Goal: Task Accomplishment & Management: Use online tool/utility

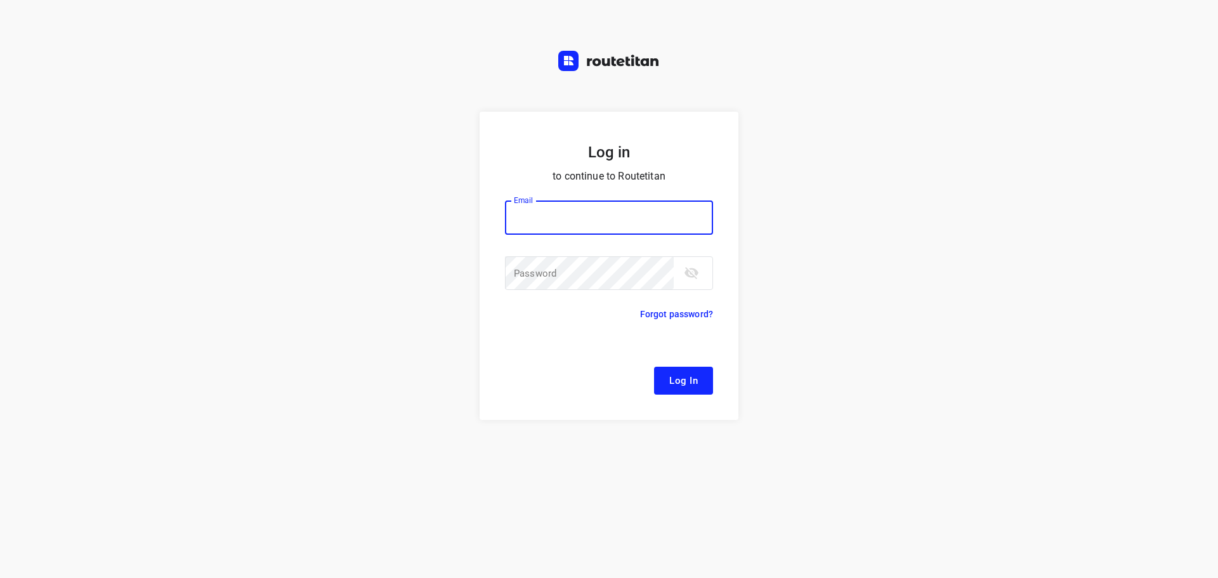
click at [0, 0] on div at bounding box center [0, 0] width 0 height 0
type input "remco@fruitopjewerk.nl"
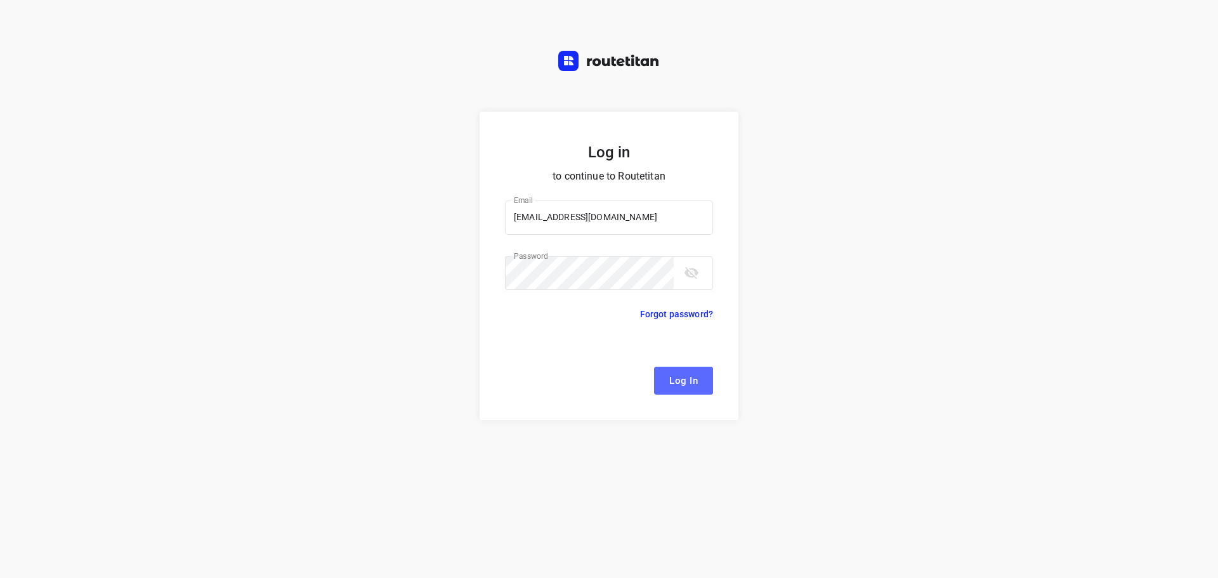
click at [664, 381] on button "Log In" at bounding box center [683, 381] width 59 height 28
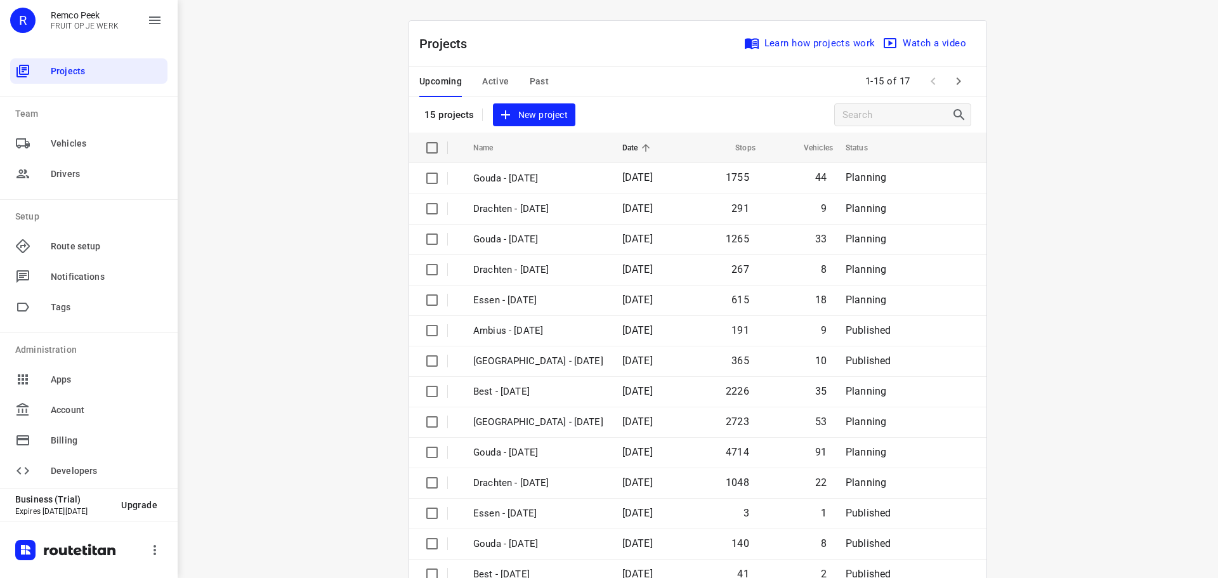
click at [536, 83] on span "Past" at bounding box center [540, 82] width 20 height 16
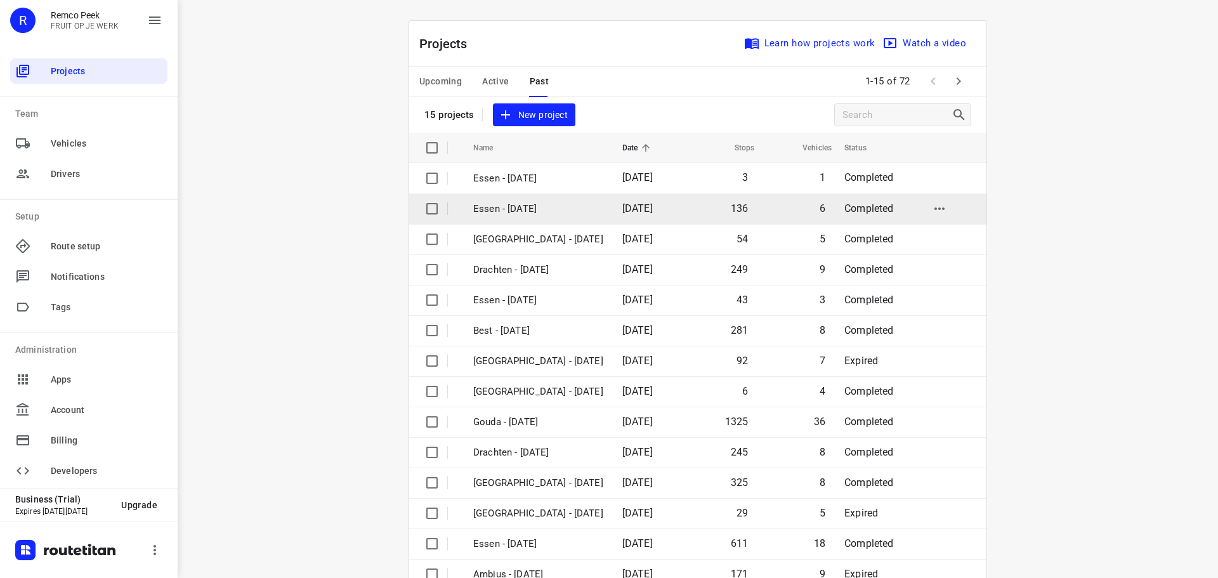
click at [0, 0] on div at bounding box center [0, 0] width 0 height 0
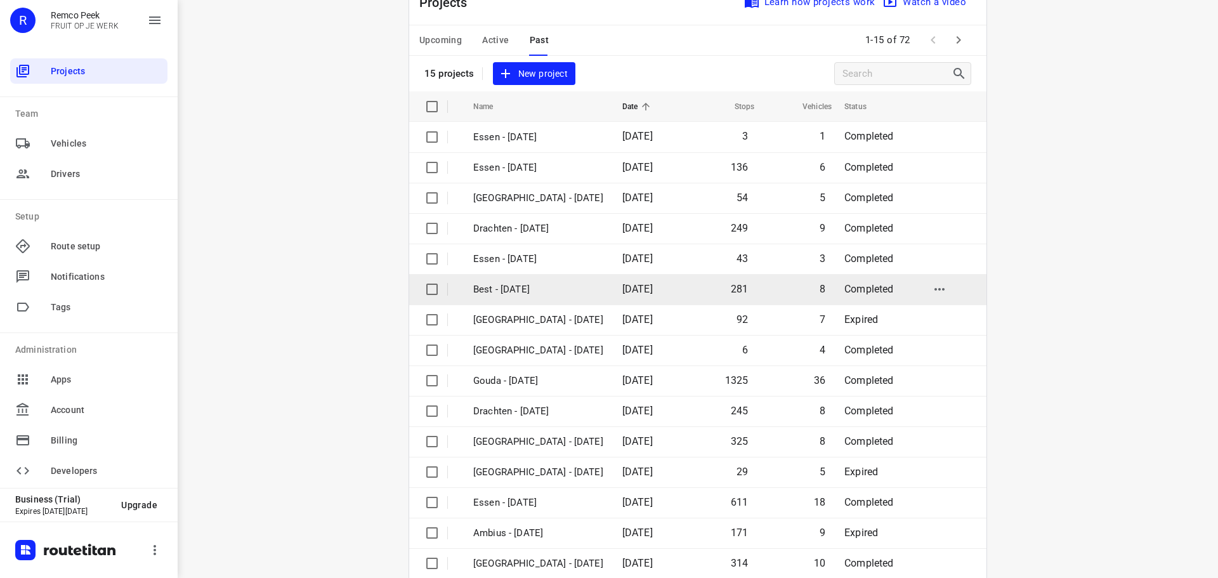
scroll to position [63, 0]
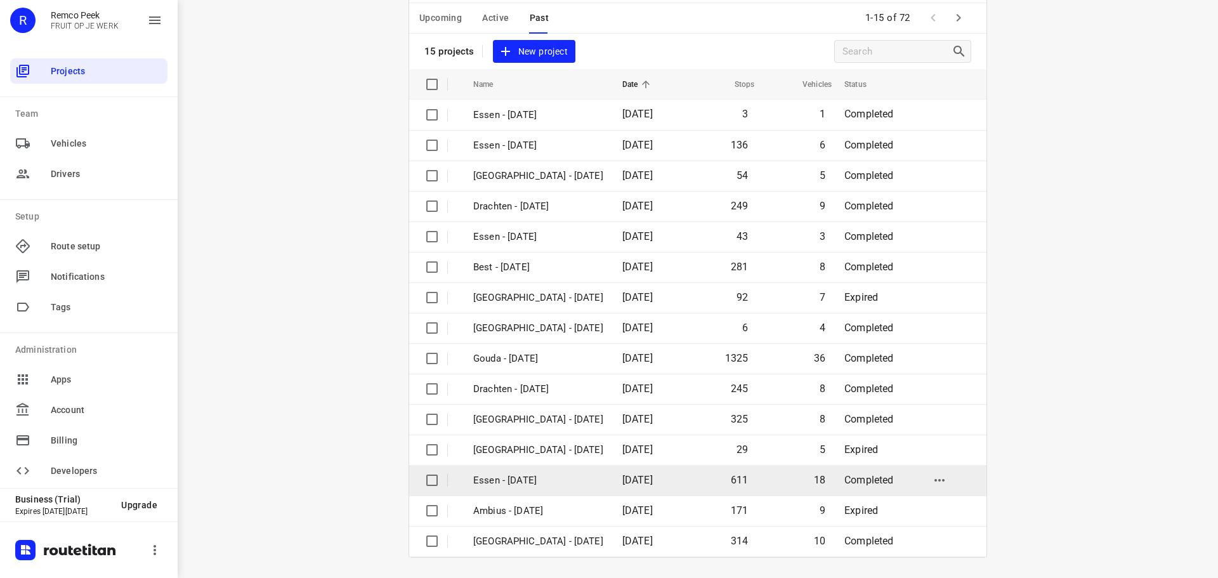
click at [644, 485] on span "11 Aug 2025" at bounding box center [637, 480] width 30 height 12
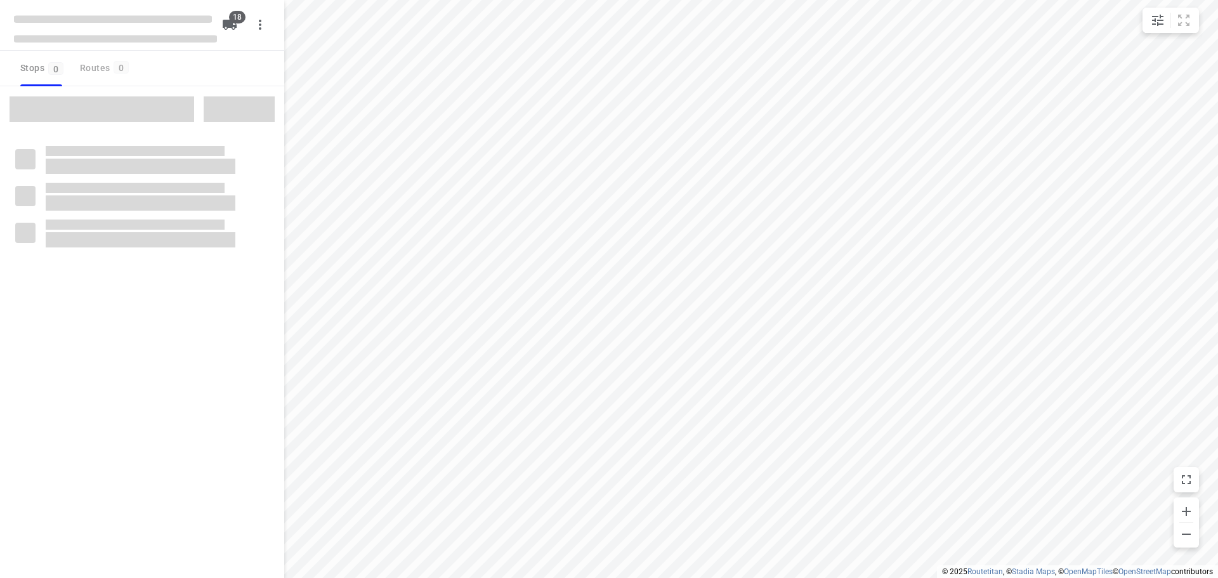
checkbox input "true"
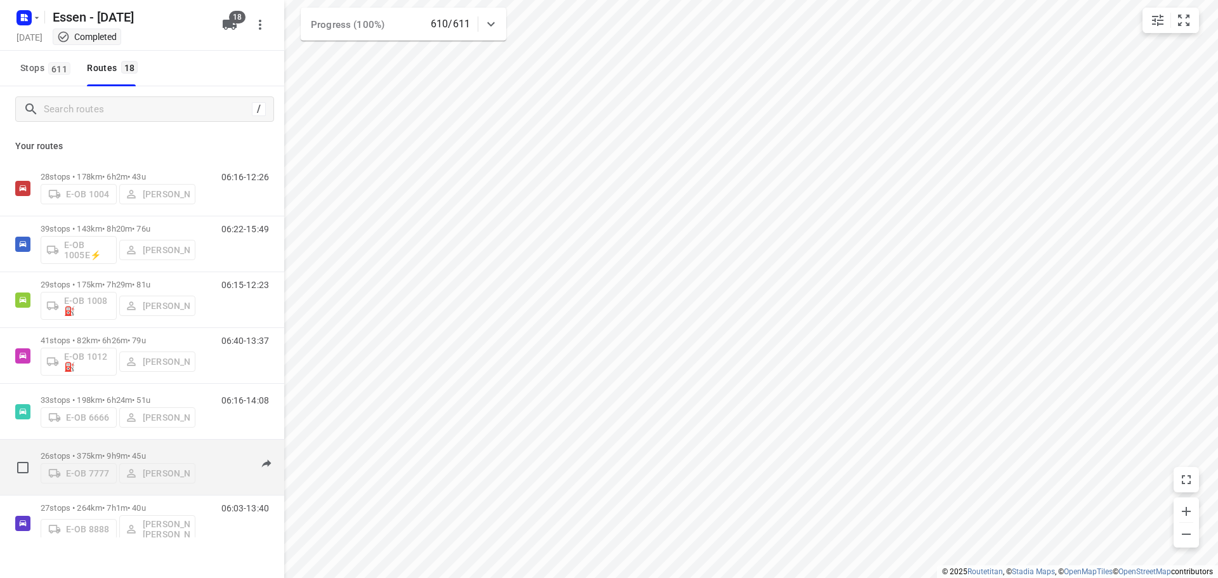
click at [109, 451] on p "26 stops • 375km • 9h9m • 45u" at bounding box center [118, 456] width 155 height 10
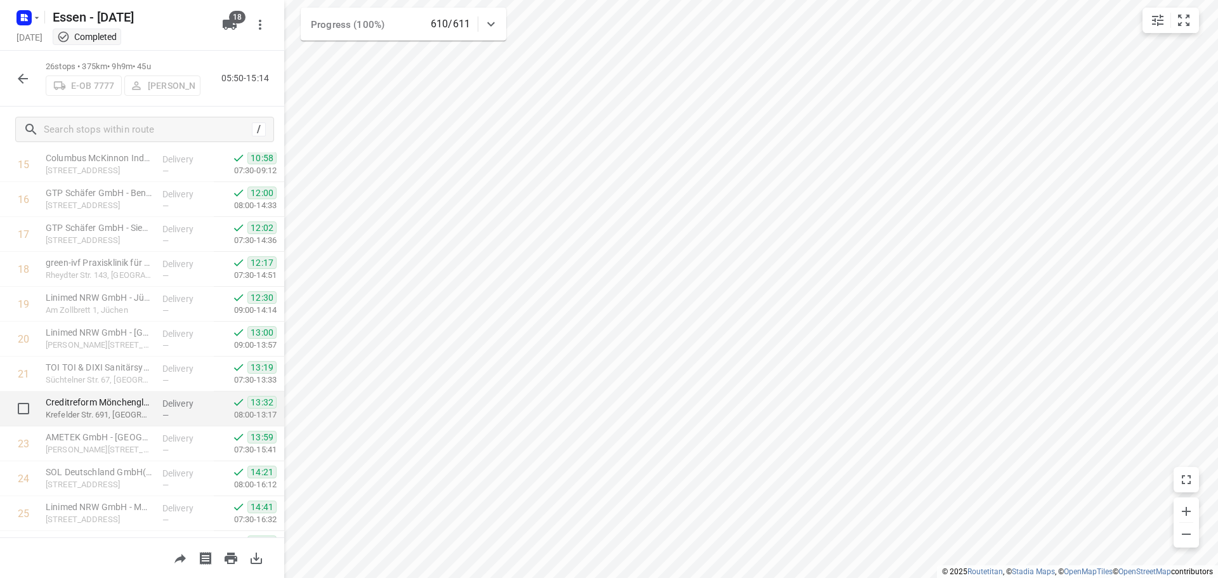
scroll to position [620, 0]
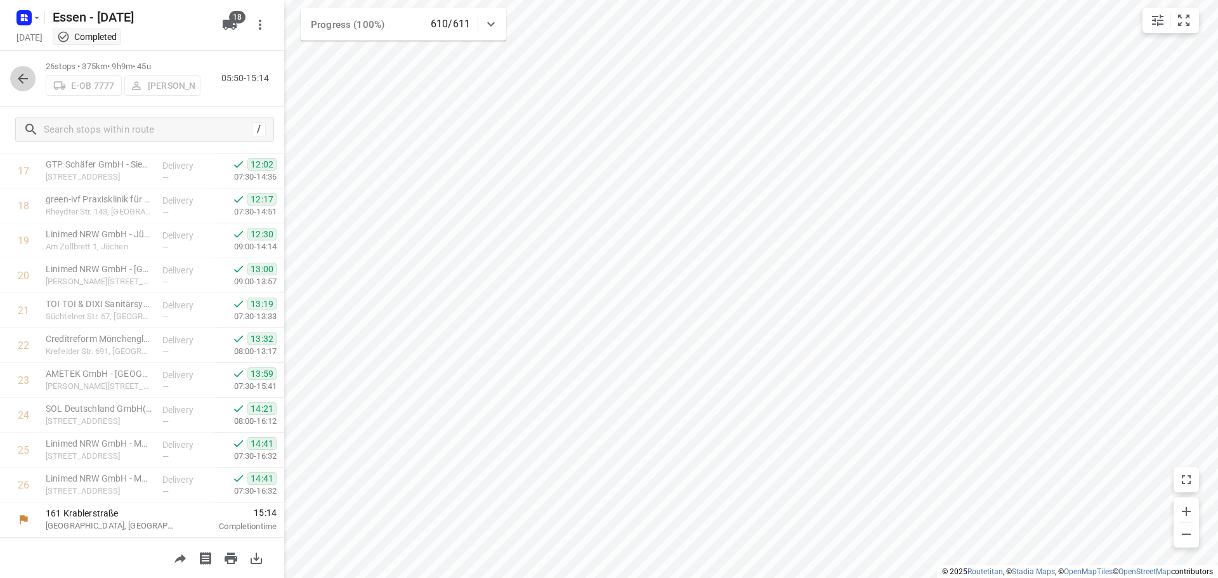
click at [18, 79] on icon "button" at bounding box center [22, 78] width 15 height 15
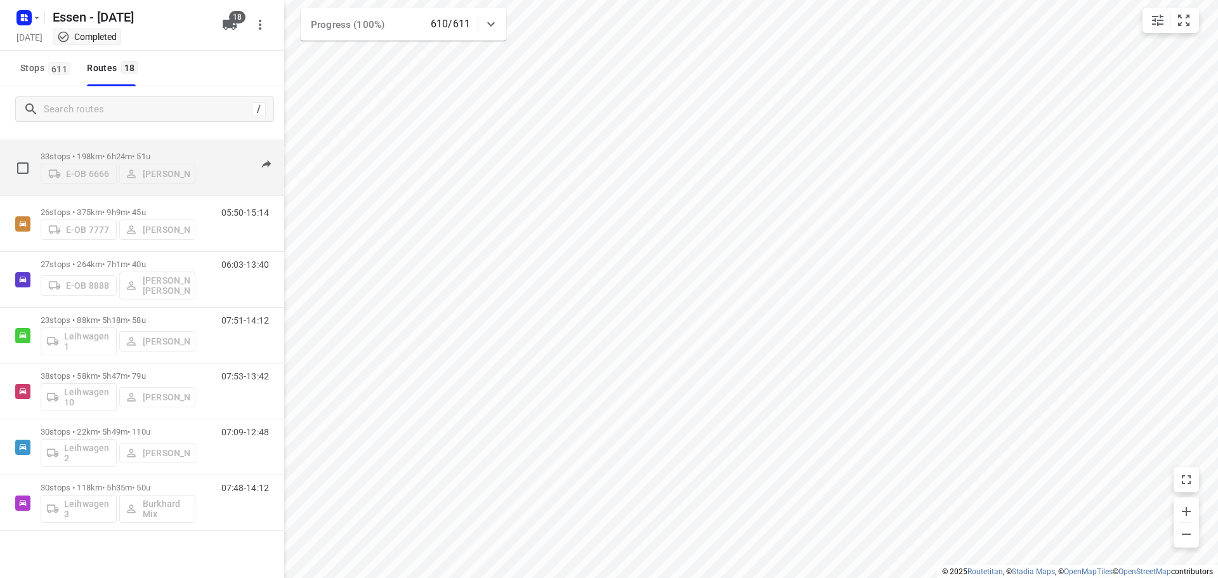
scroll to position [254, 0]
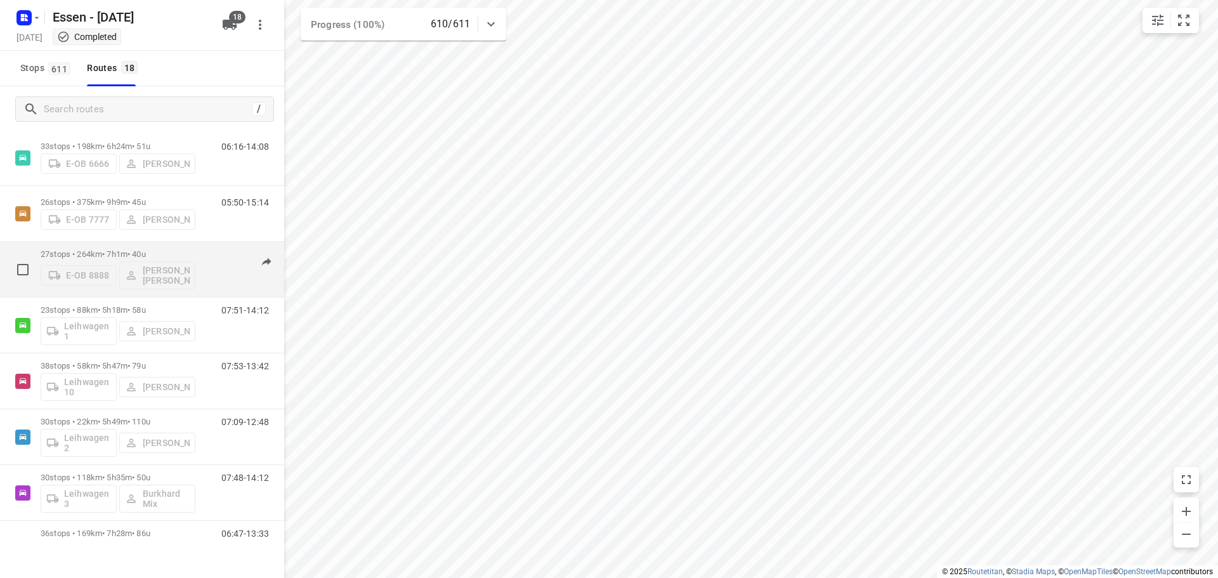
click at [95, 254] on p "27 stops • 264km • 7h1m • 40u" at bounding box center [118, 254] width 155 height 10
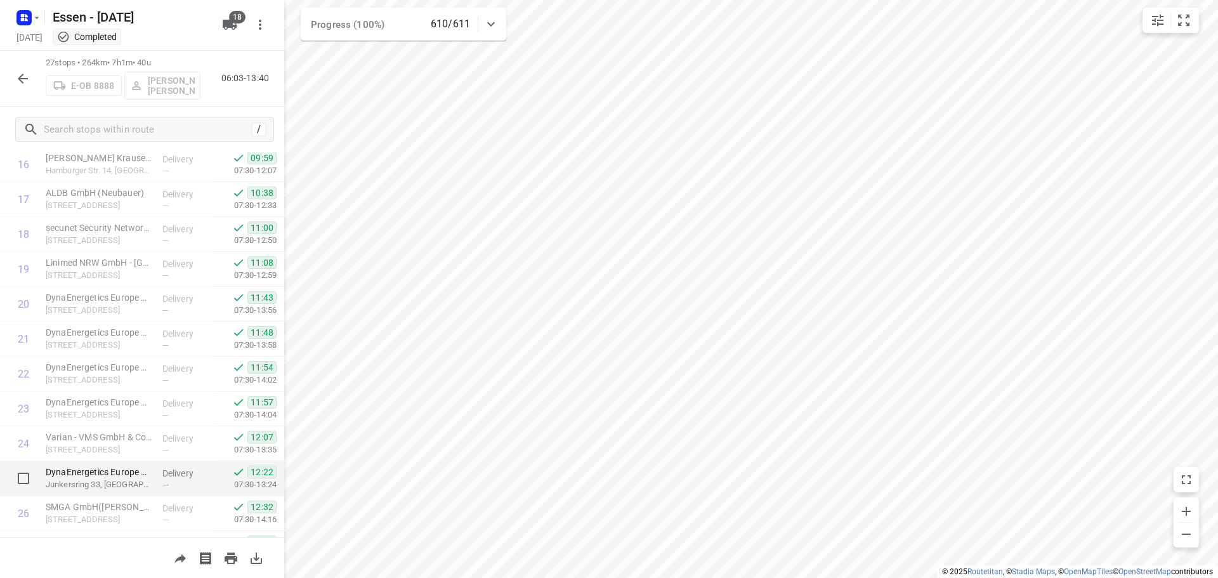
scroll to position [655, 0]
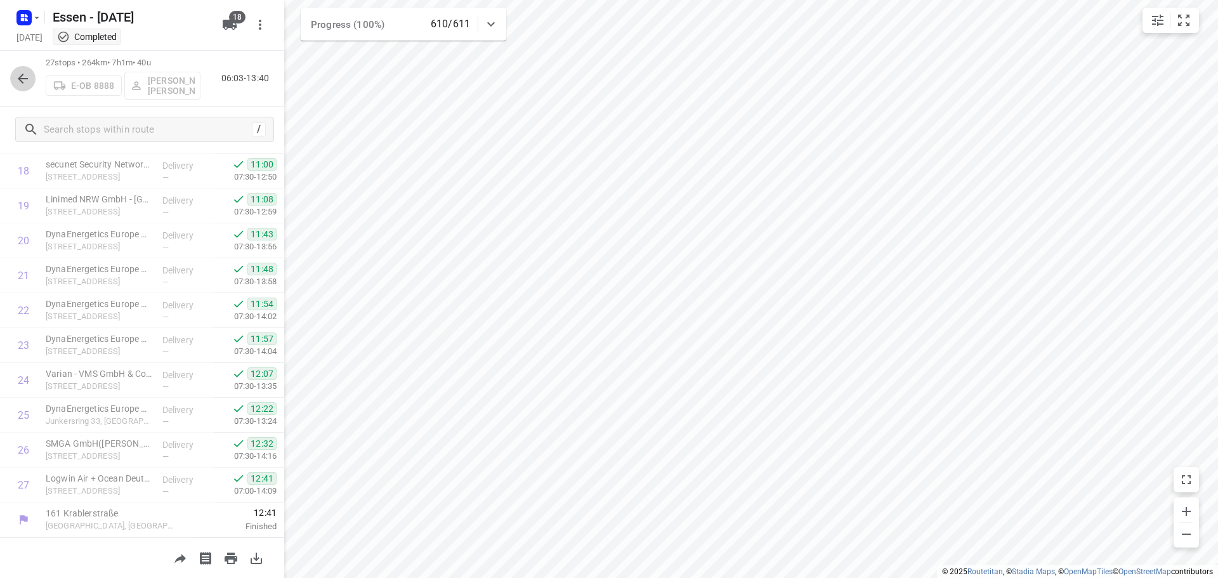
click at [21, 78] on icon "button" at bounding box center [23, 79] width 10 height 10
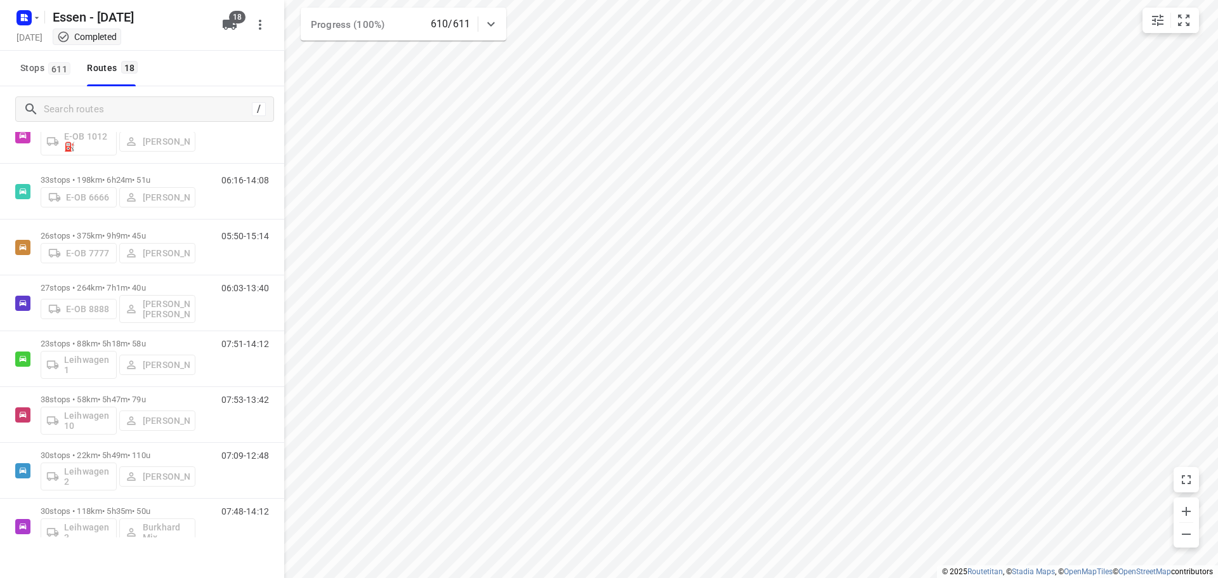
scroll to position [254, 0]
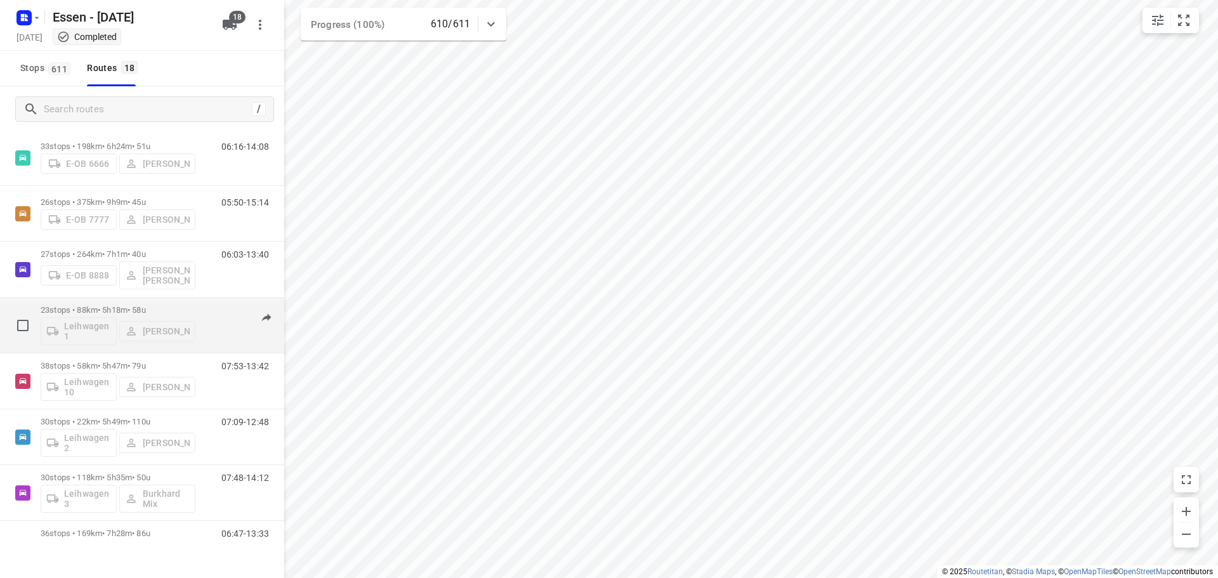
click at [107, 309] on p "23 stops • 88km • 5h18m • 58u" at bounding box center [118, 310] width 155 height 10
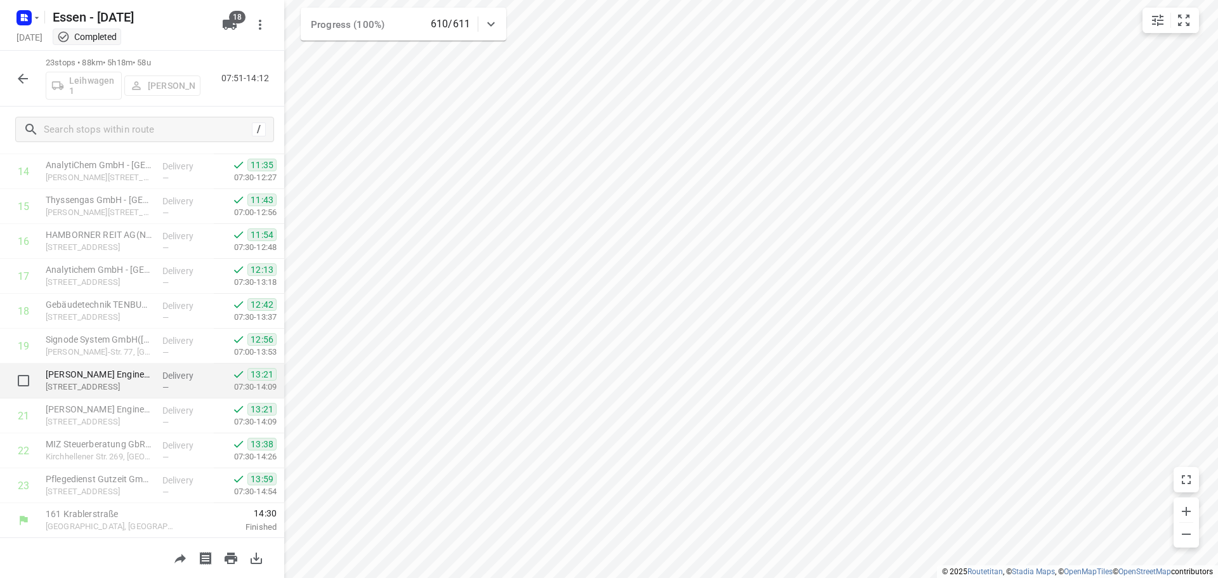
scroll to position [516, 0]
click at [22, 84] on icon "button" at bounding box center [22, 78] width 15 height 15
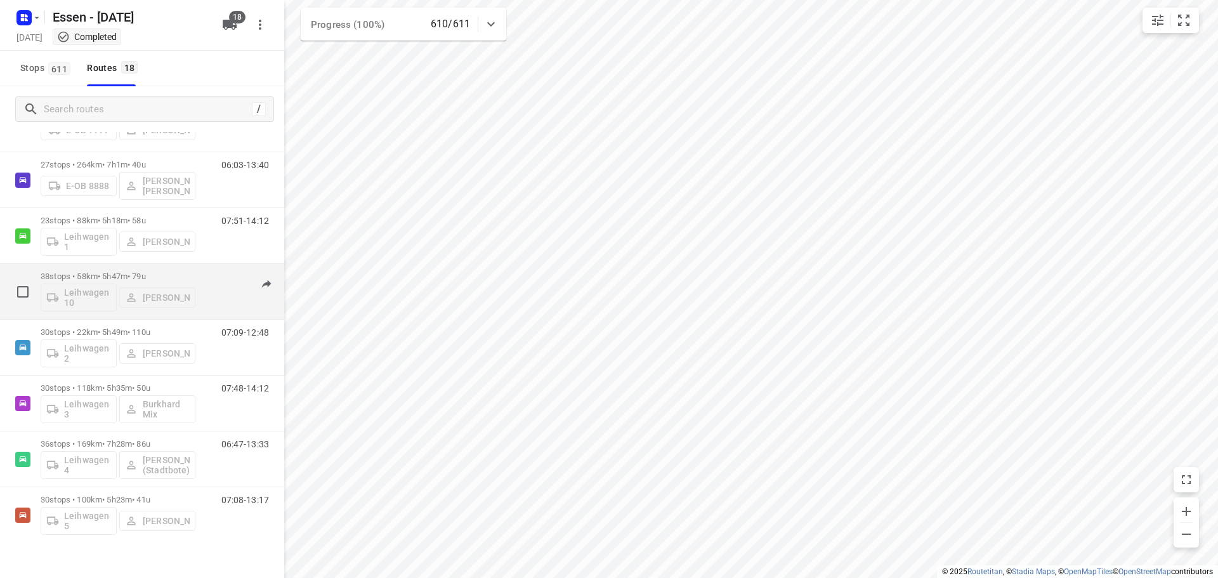
scroll to position [381, 0]
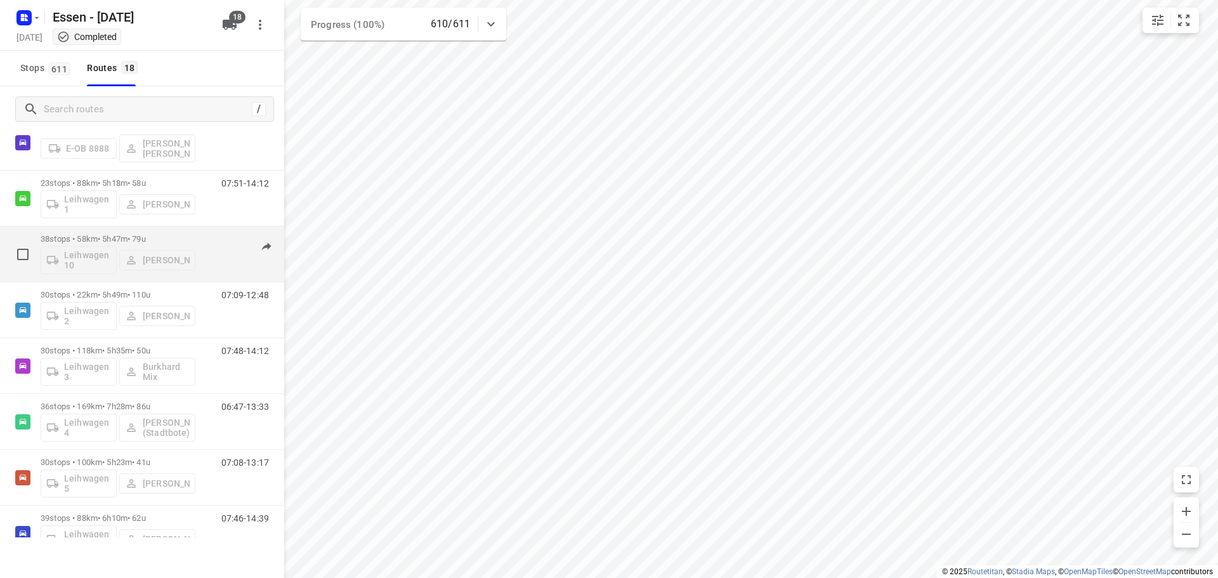
click at [110, 235] on p "38 stops • 58km • 5h47m • 79u" at bounding box center [118, 239] width 155 height 10
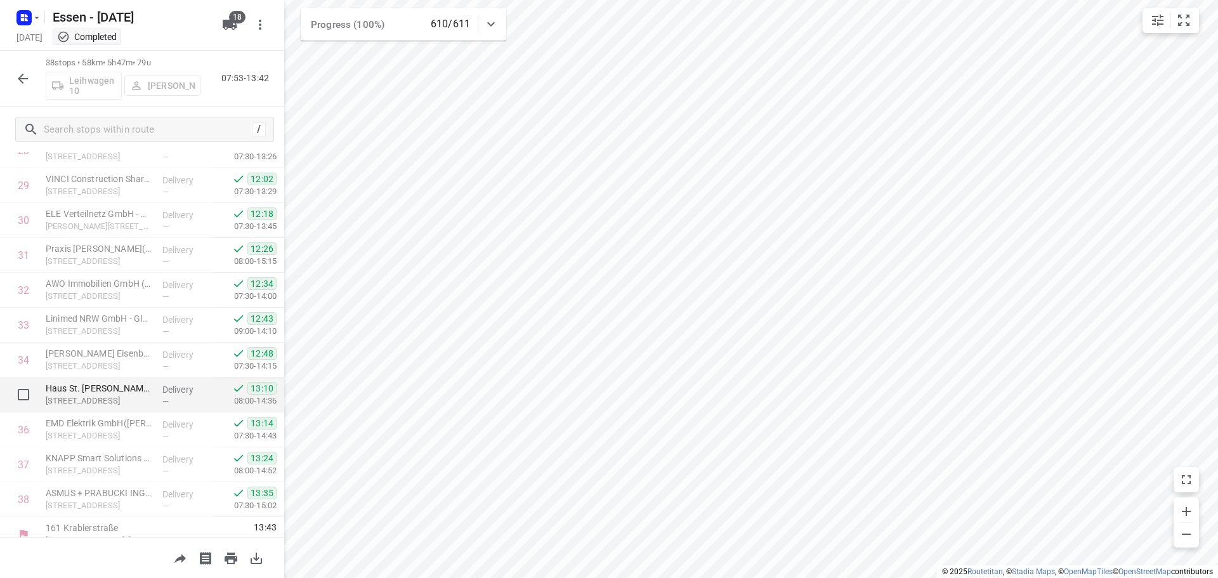
scroll to position [1039, 0]
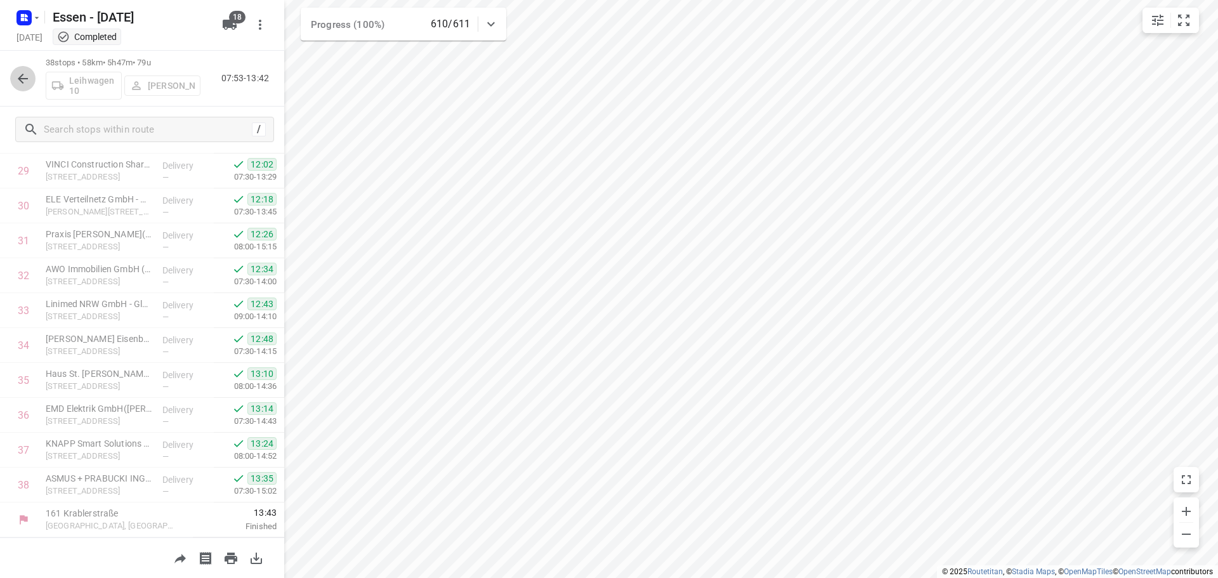
click at [21, 78] on icon "button" at bounding box center [23, 79] width 10 height 10
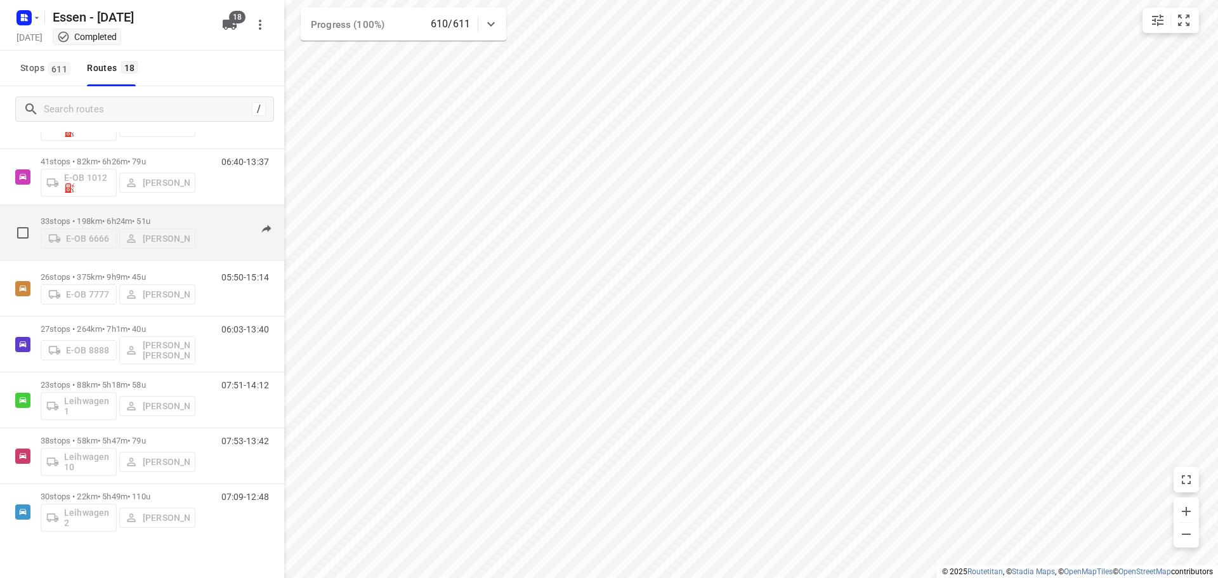
scroll to position [317, 0]
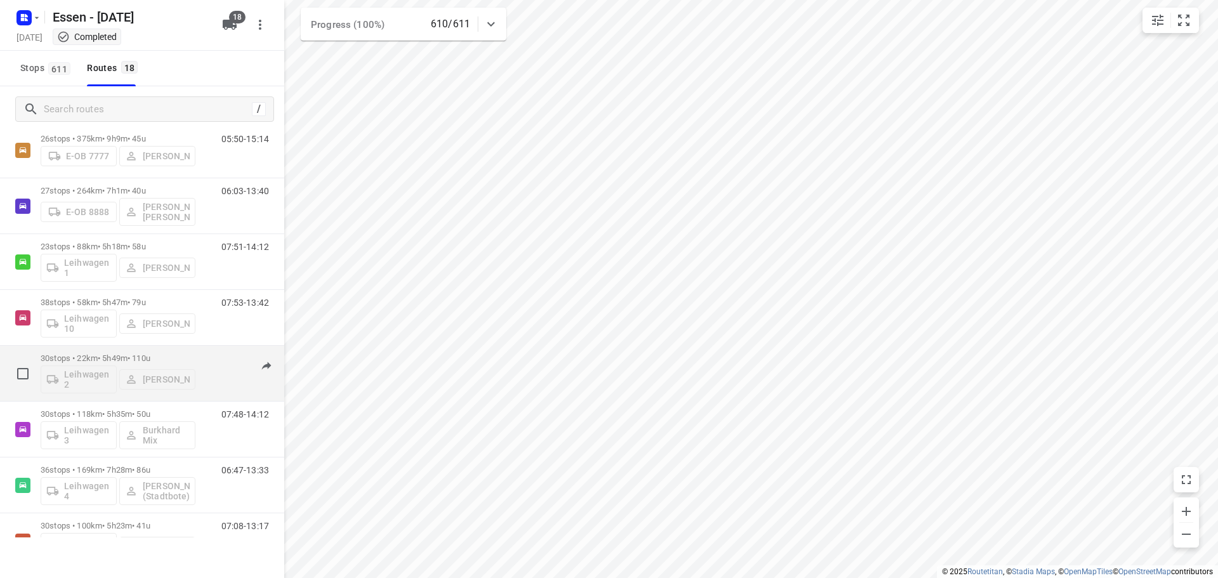
click at [134, 355] on p "30 stops • 22km • 5h49m • 110u" at bounding box center [118, 358] width 155 height 10
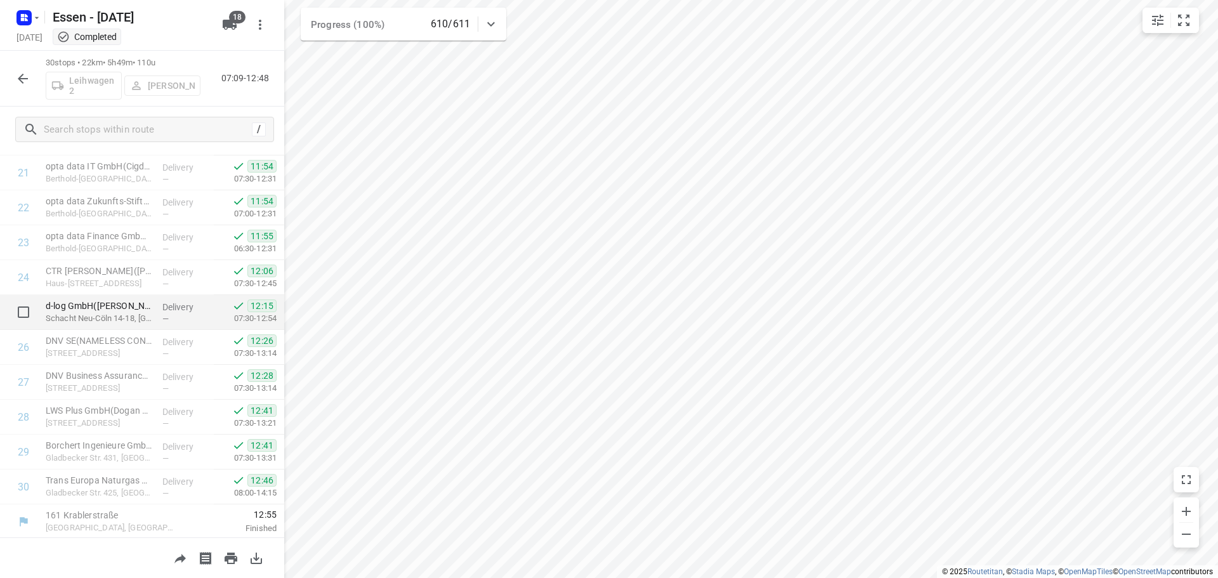
scroll to position [760, 0]
click at [25, 79] on icon "button" at bounding box center [23, 79] width 10 height 10
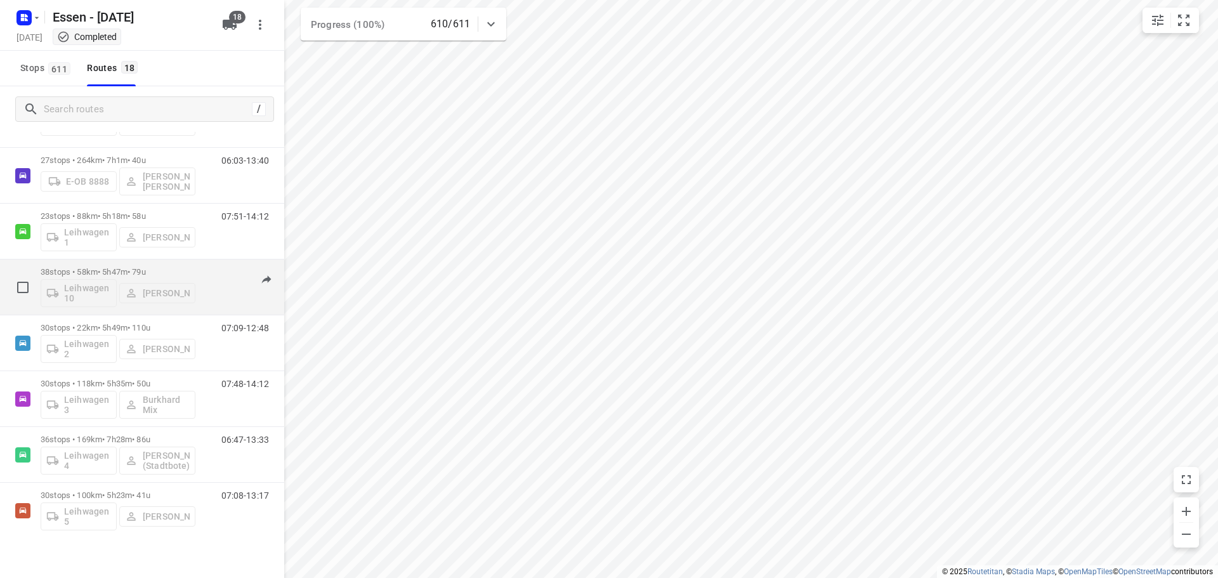
scroll to position [381, 0]
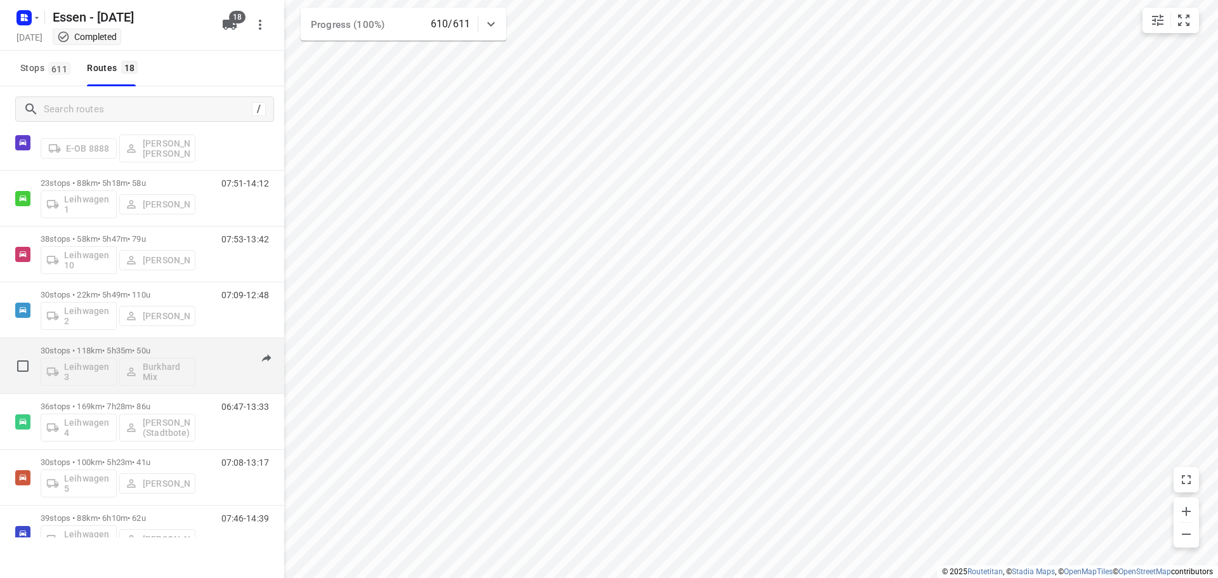
click at [84, 349] on p "30 stops • 118km • 5h35m • 50u" at bounding box center [118, 351] width 155 height 10
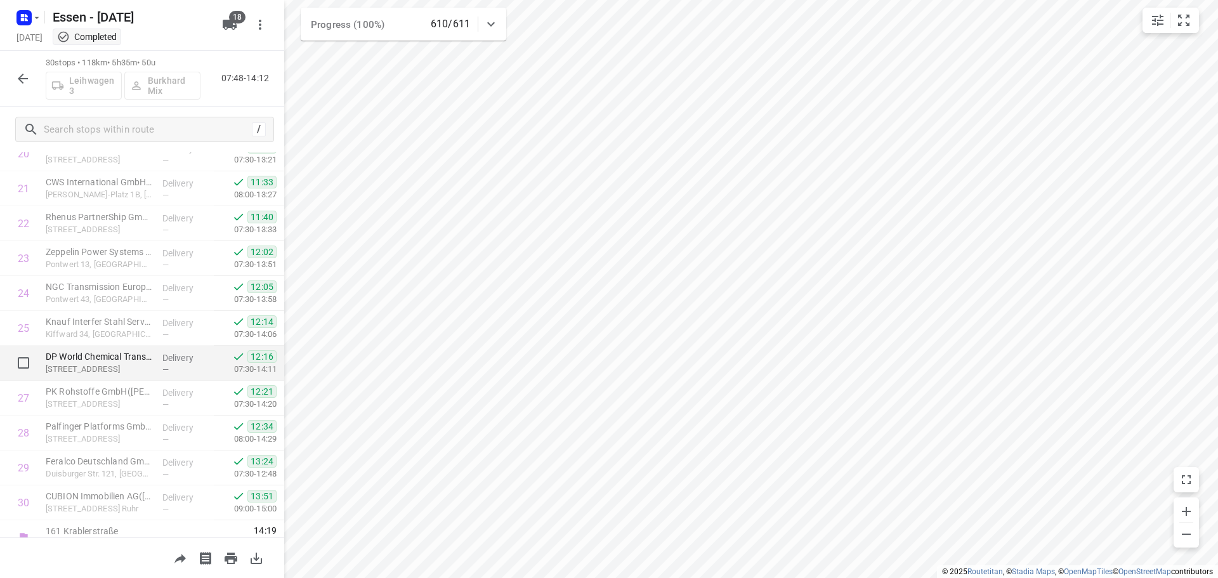
scroll to position [760, 0]
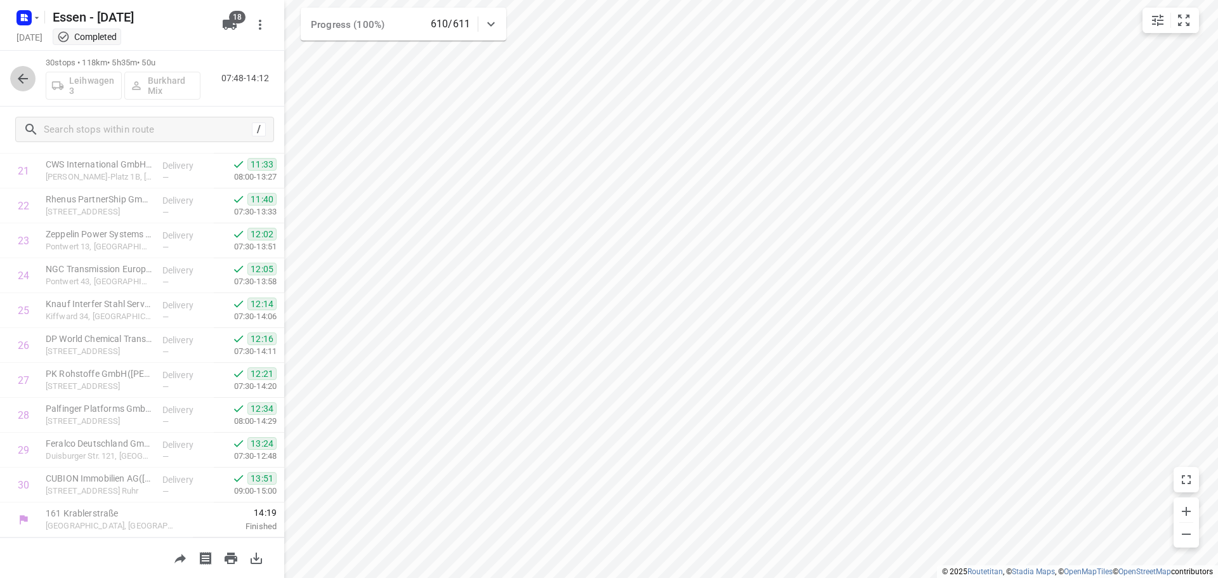
click at [14, 86] on button "button" at bounding box center [22, 78] width 25 height 25
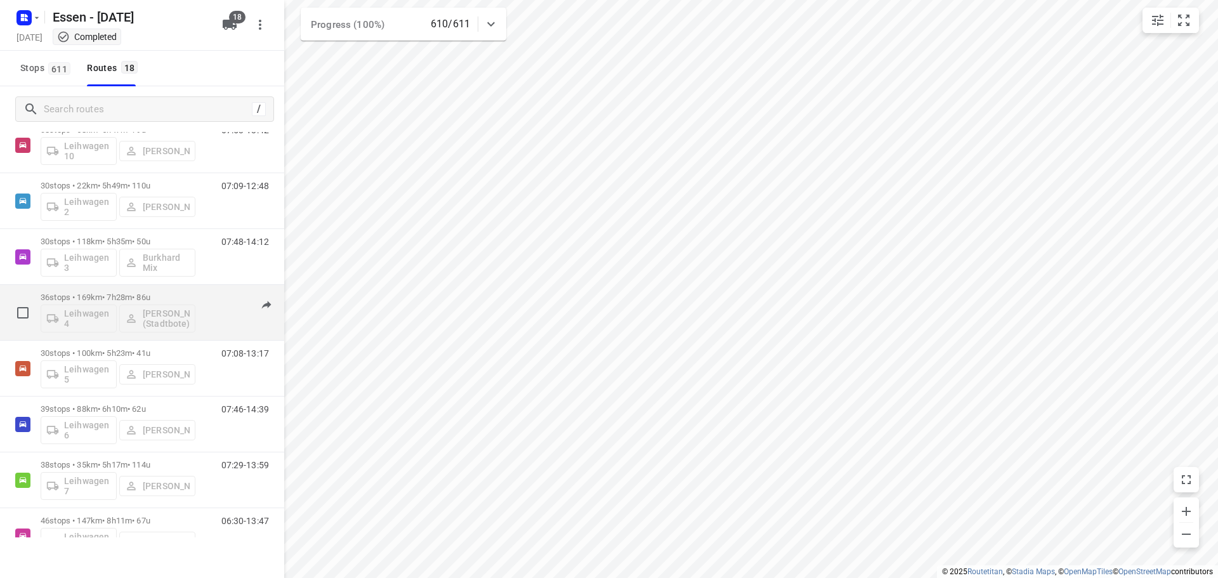
scroll to position [507, 0]
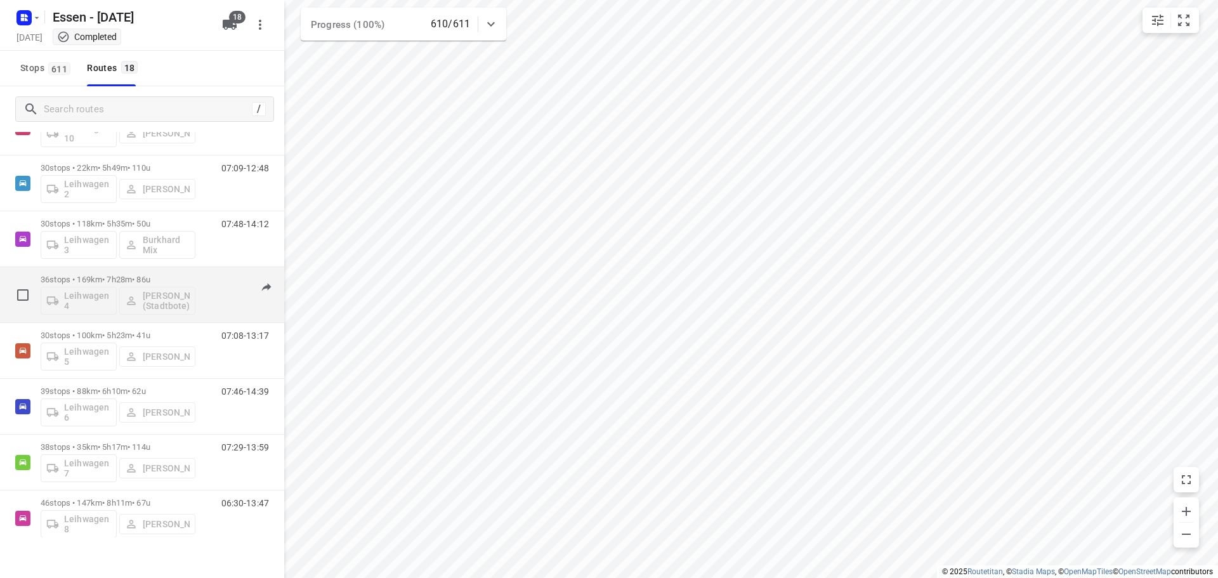
click at [95, 280] on p "36 stops • 169km • 7h28m • 86u" at bounding box center [118, 280] width 155 height 10
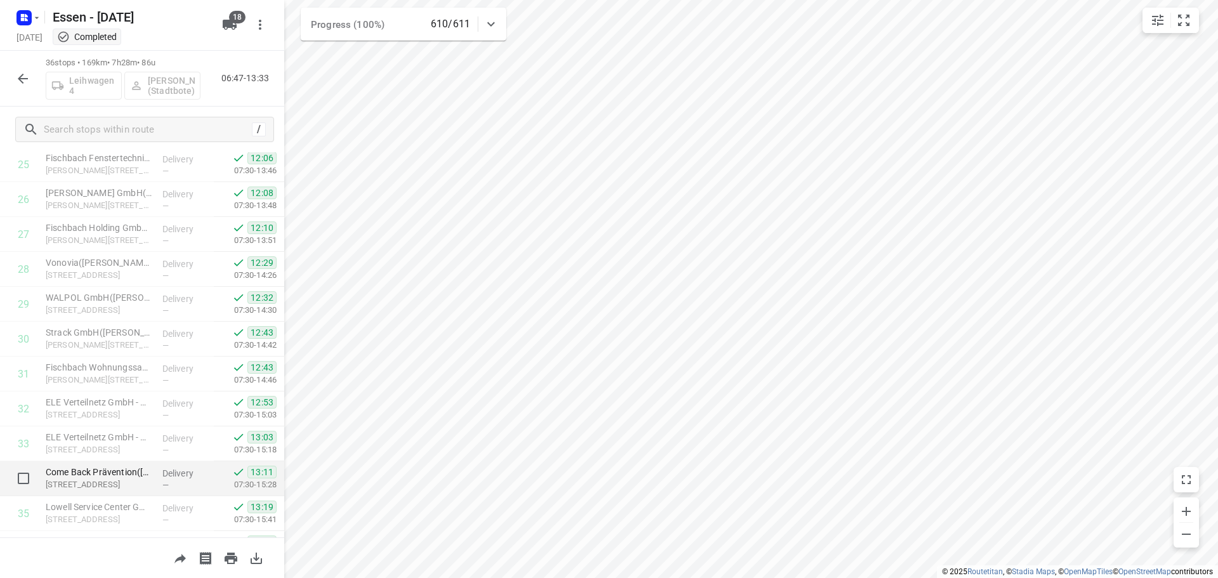
scroll to position [969, 0]
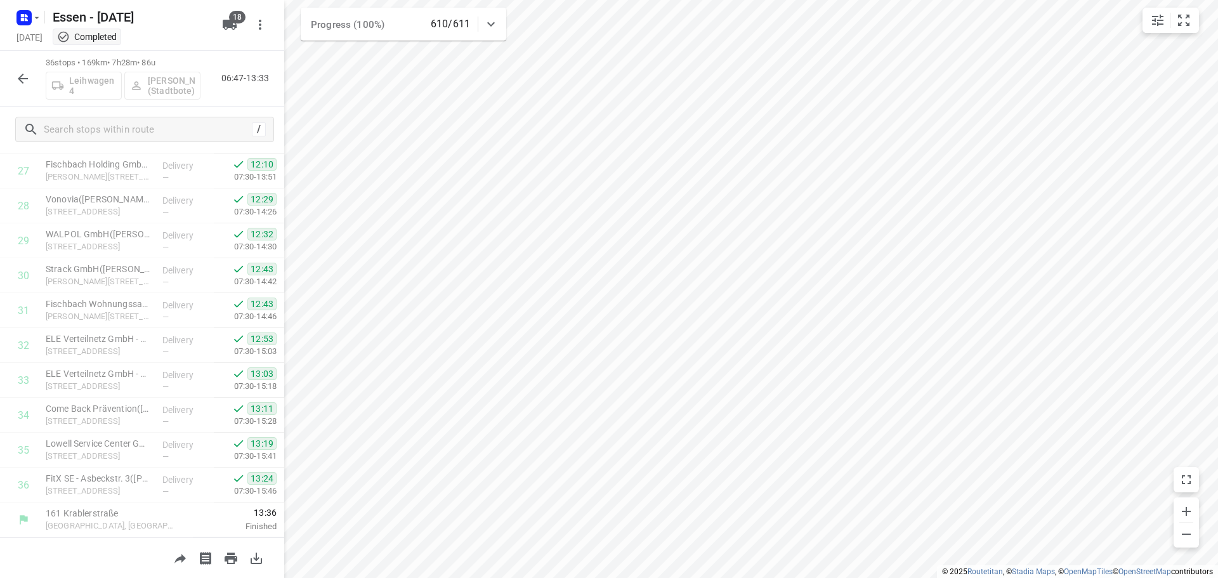
click at [20, 78] on icon "button" at bounding box center [23, 79] width 10 height 10
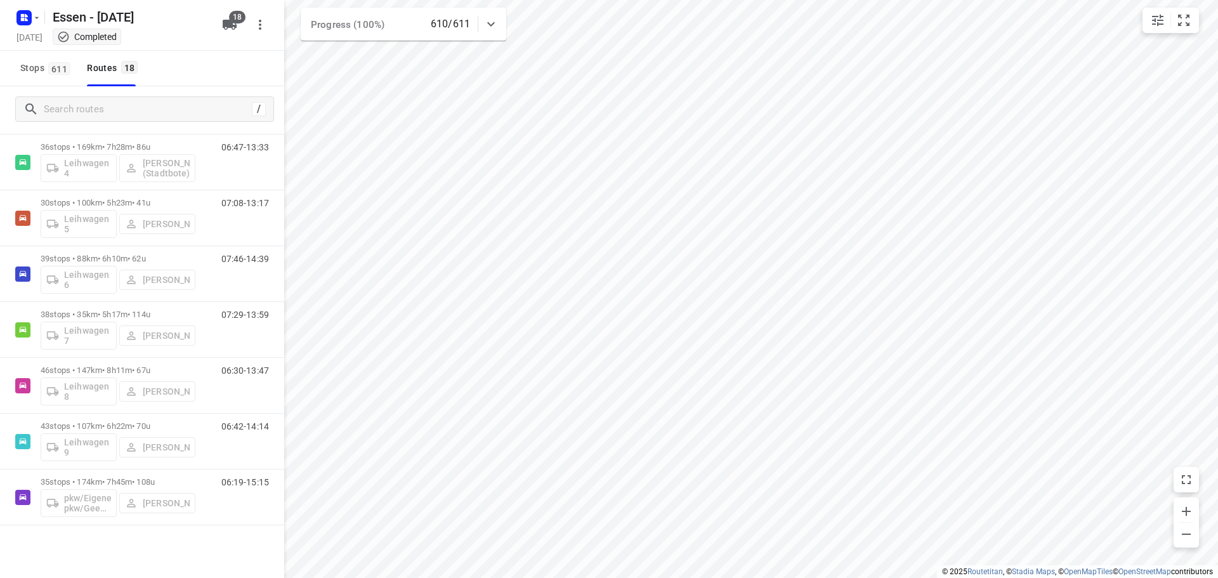
scroll to position [641, 0]
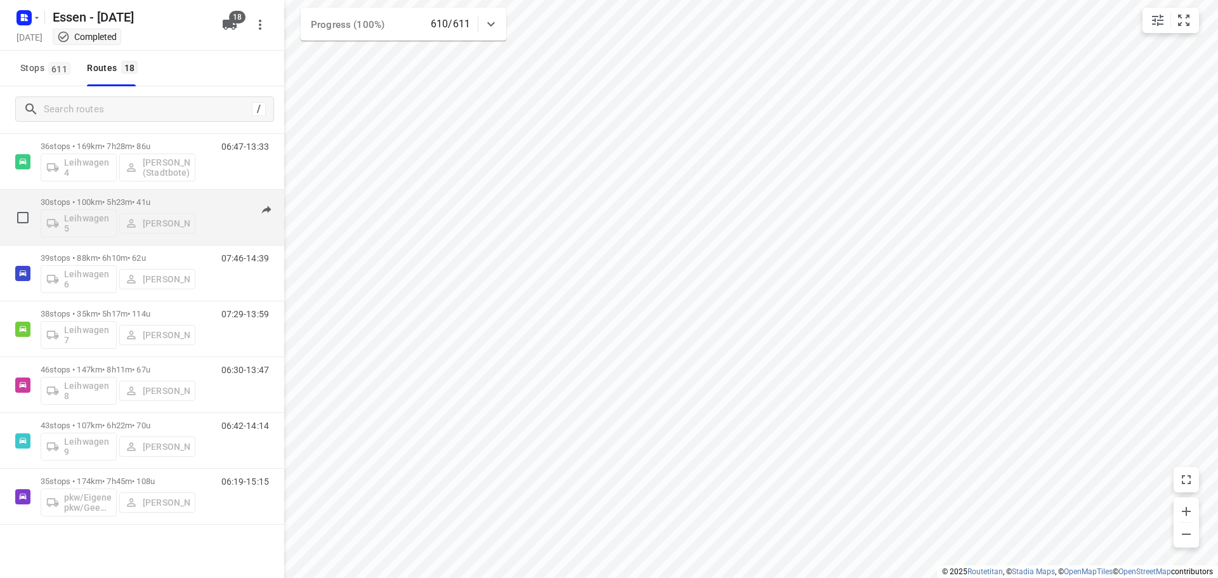
click at [114, 202] on p "30 stops • 100km • 5h23m • 41u" at bounding box center [118, 202] width 155 height 10
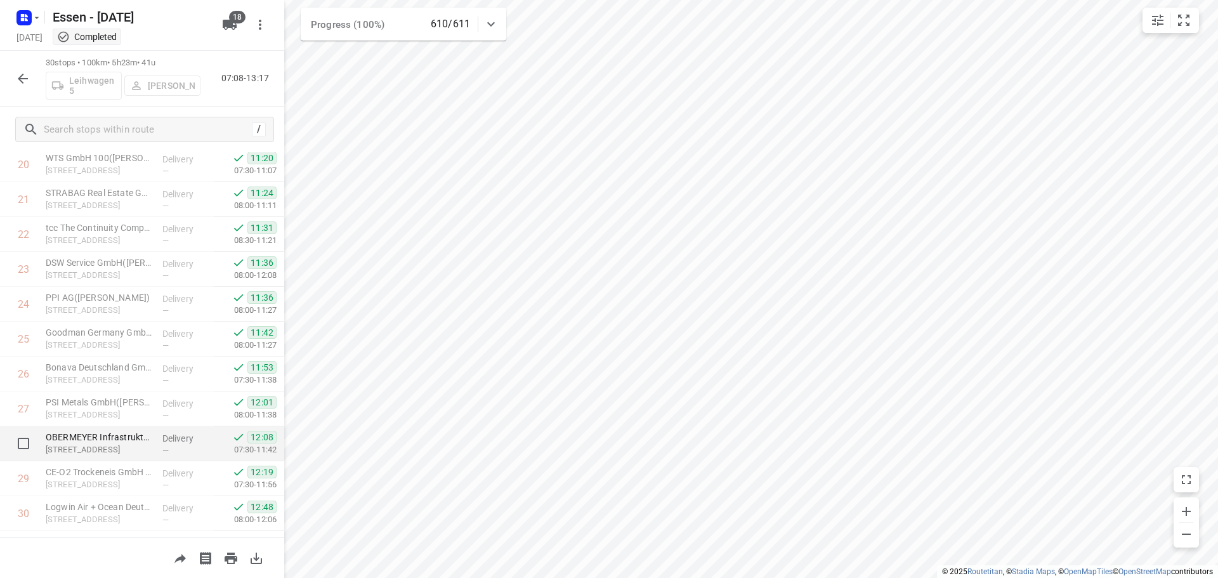
scroll to position [760, 0]
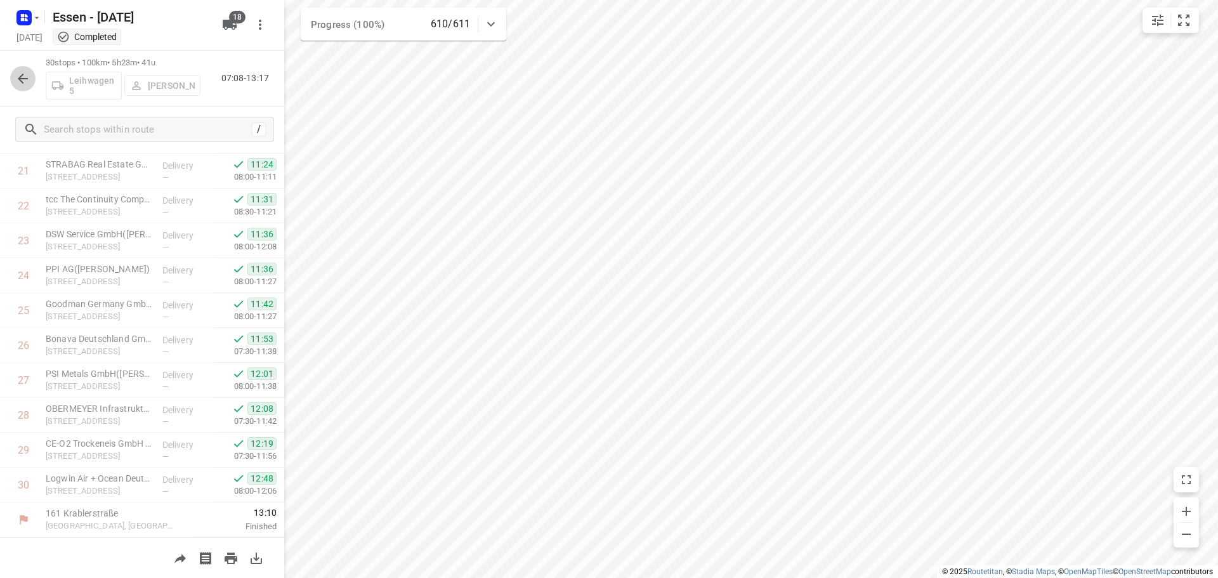
click at [20, 84] on icon "button" at bounding box center [22, 78] width 15 height 15
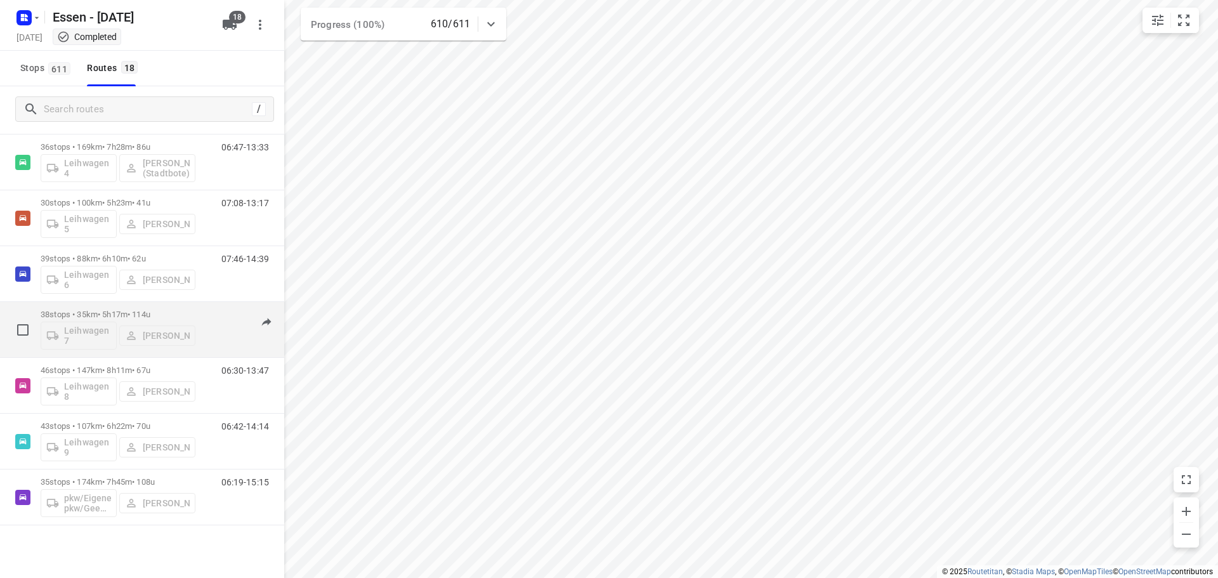
scroll to position [641, 0]
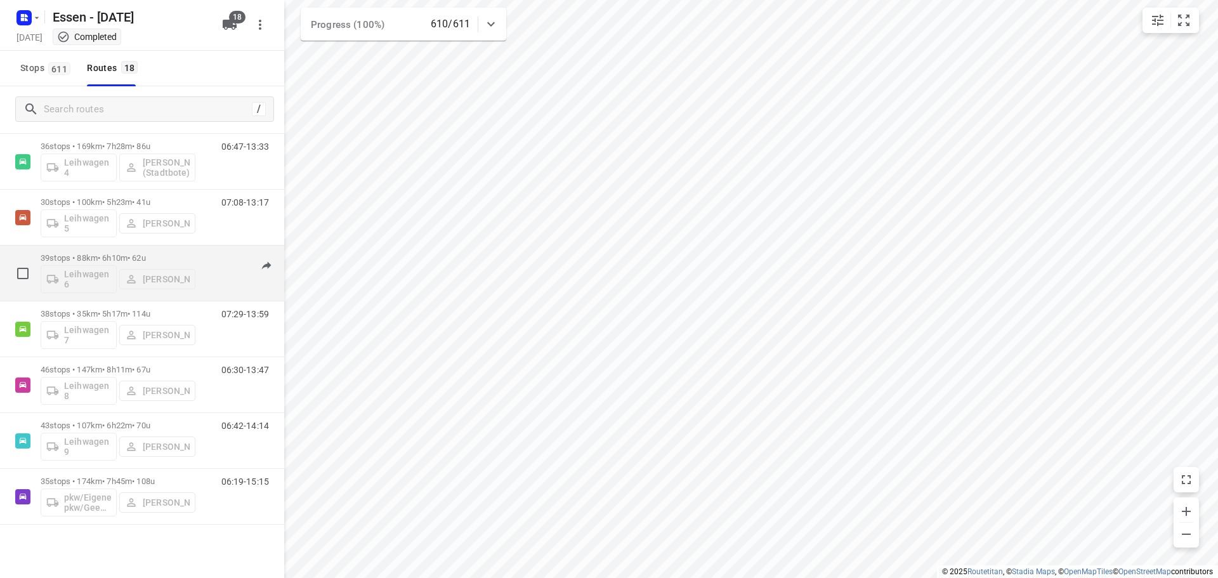
click at [110, 258] on p "39 stops • 88km • 6h10m • 62u" at bounding box center [118, 258] width 155 height 10
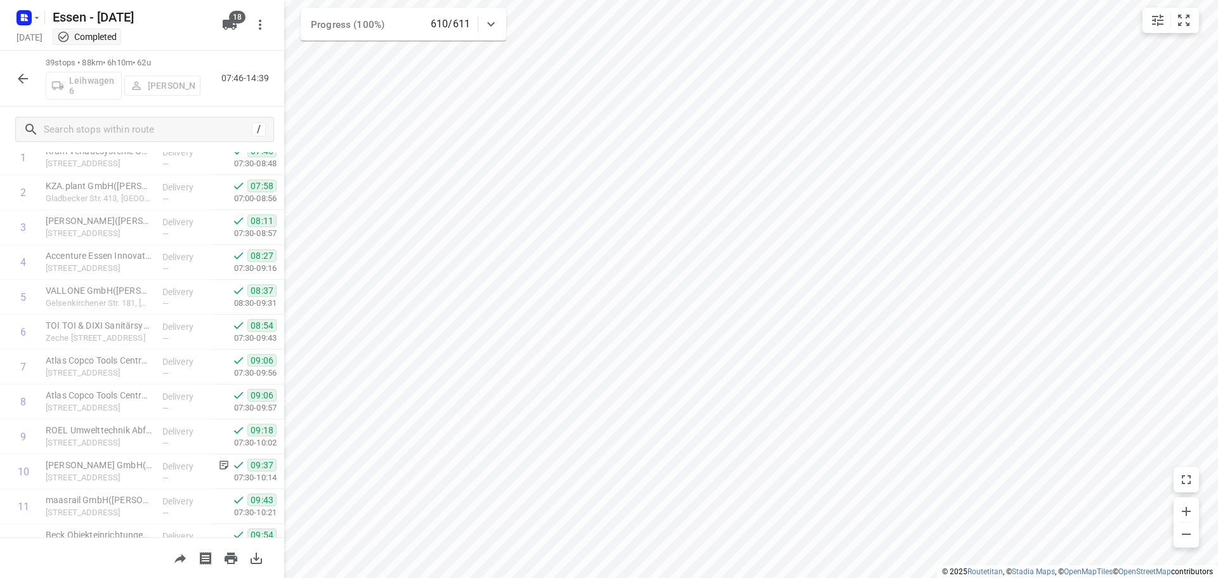
scroll to position [0, 0]
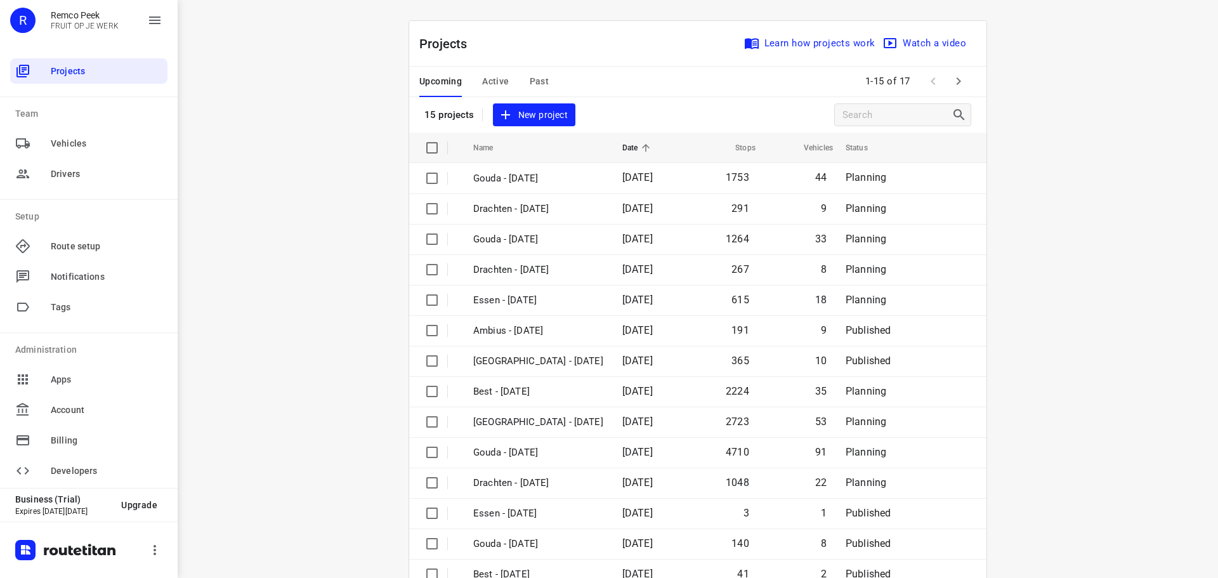
click at [530, 77] on span "Past" at bounding box center [540, 82] width 20 height 16
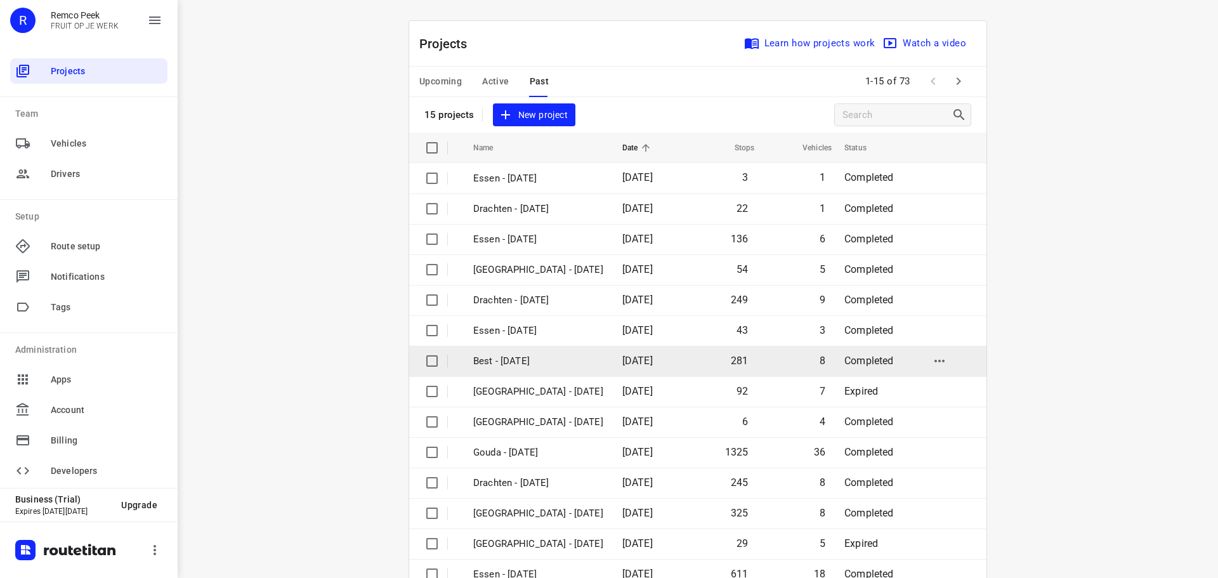
scroll to position [63, 0]
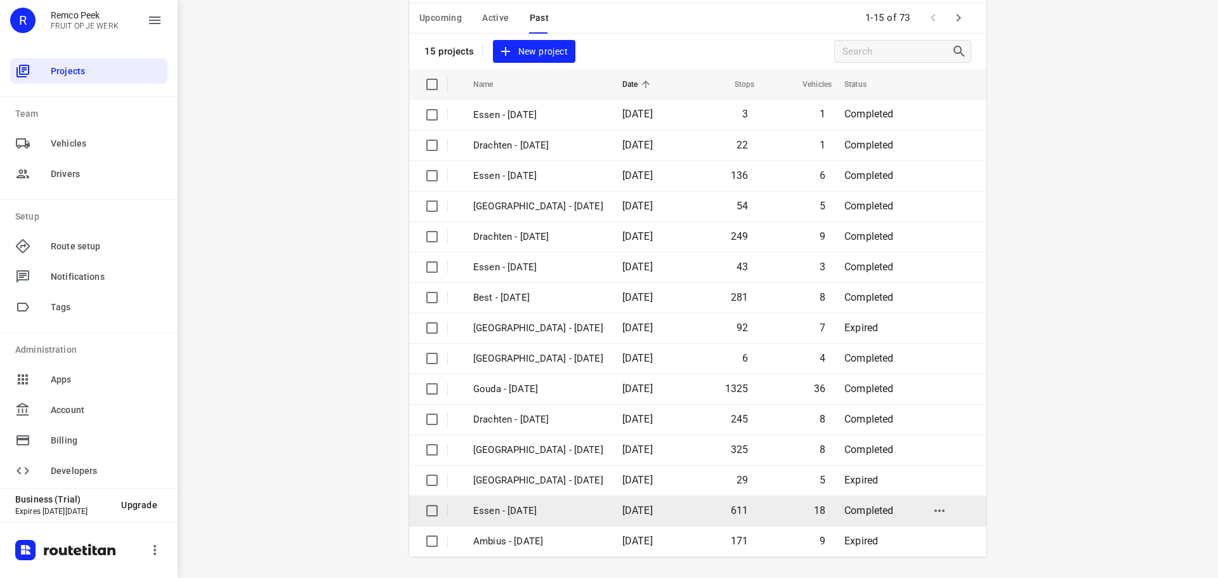
click at [508, 509] on p "Essen - [DATE]" at bounding box center [538, 511] width 130 height 15
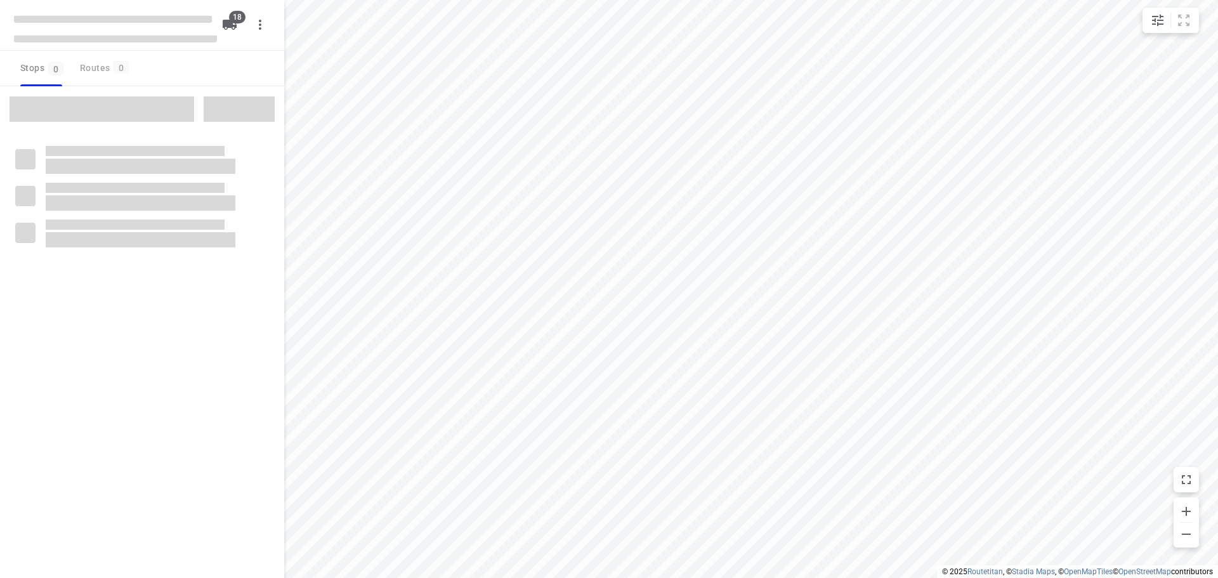
checkbox input "true"
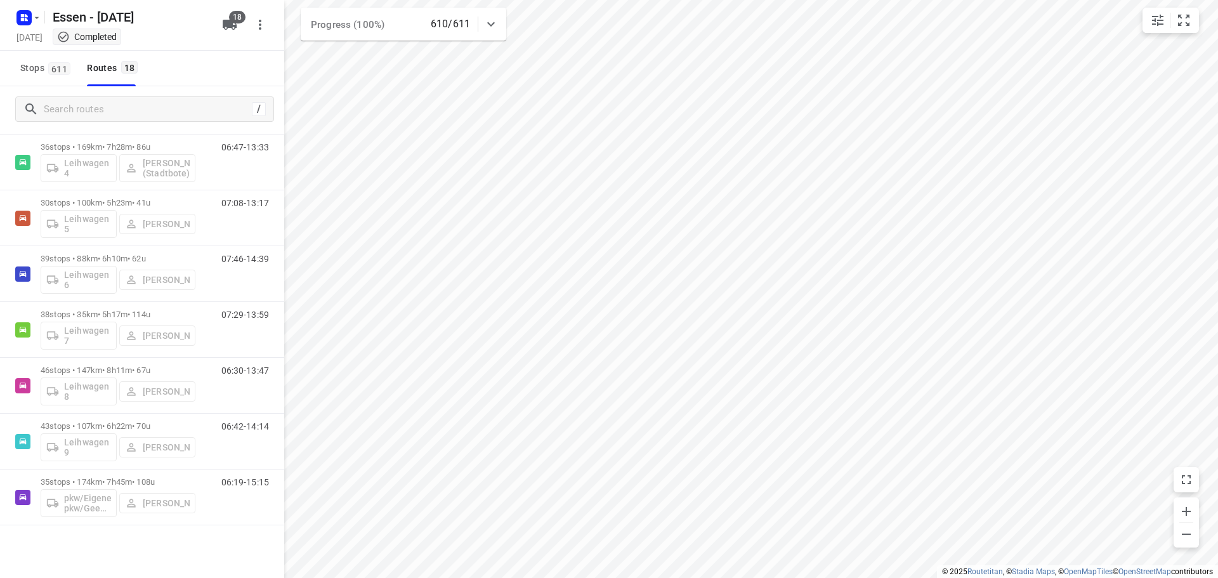
scroll to position [641, 0]
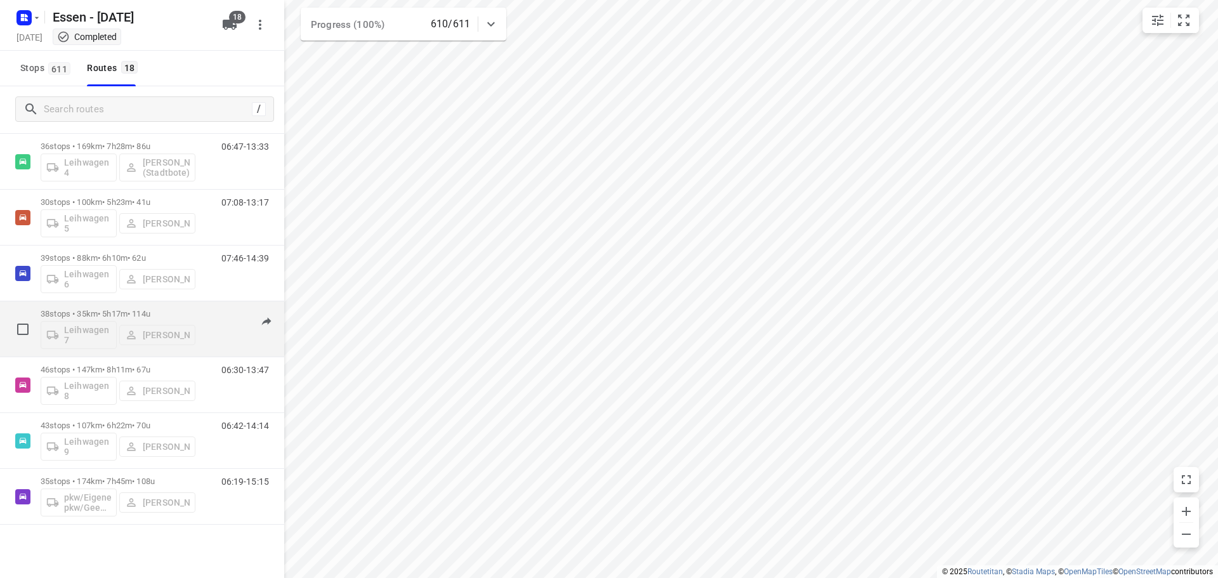
click at [131, 319] on div "Leihwagen 7 Jörg Uwe Kostrzewa" at bounding box center [118, 333] width 155 height 30
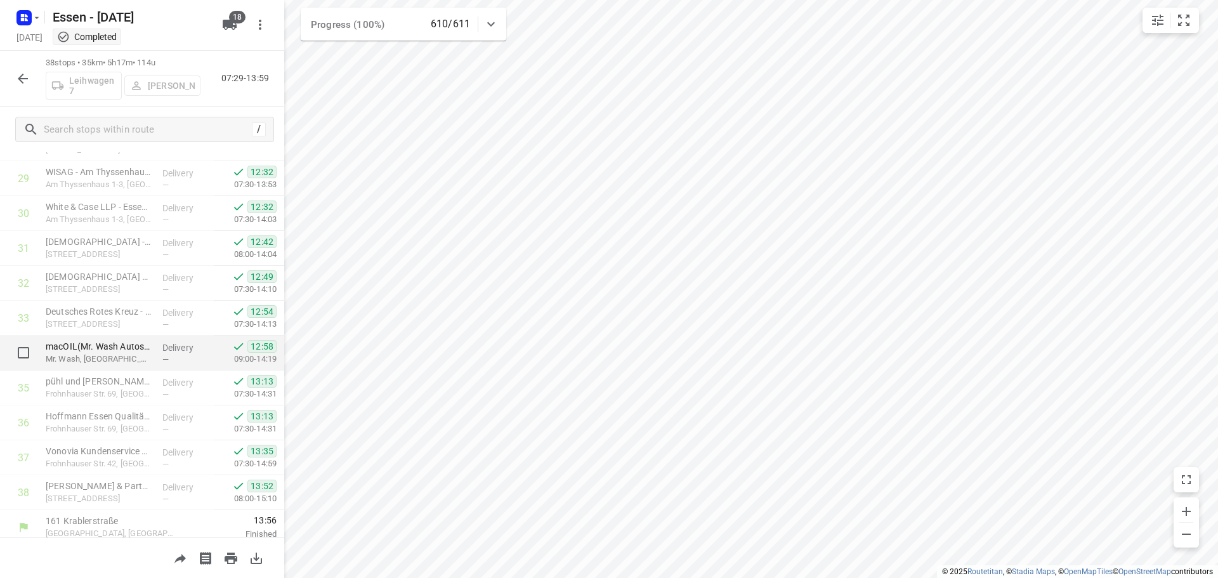
scroll to position [1039, 0]
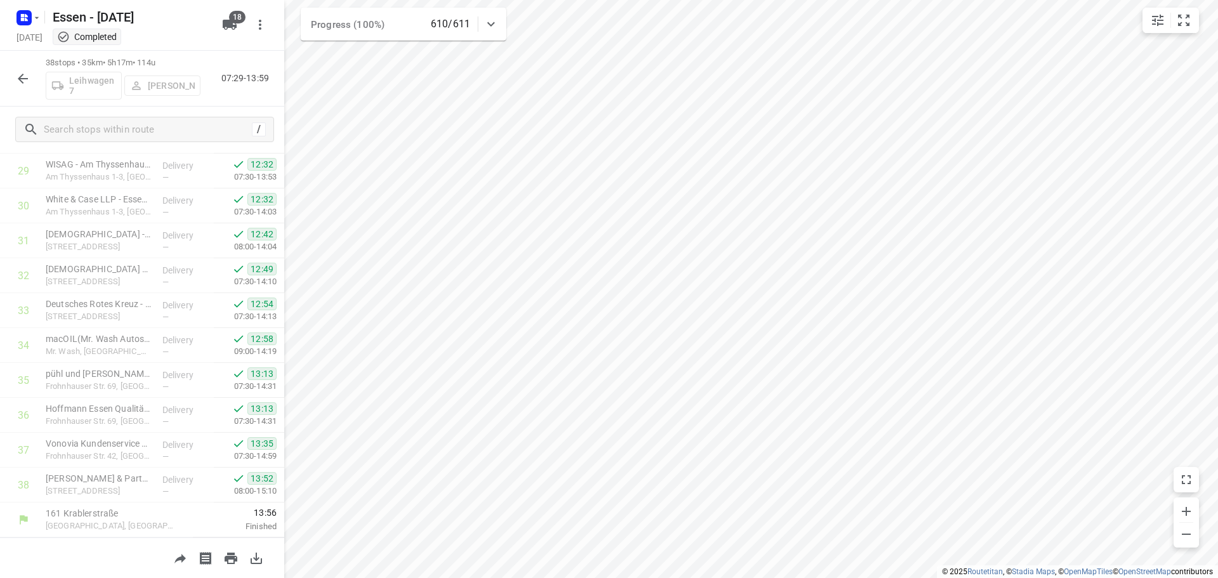
click at [20, 79] on icon "button" at bounding box center [23, 79] width 10 height 10
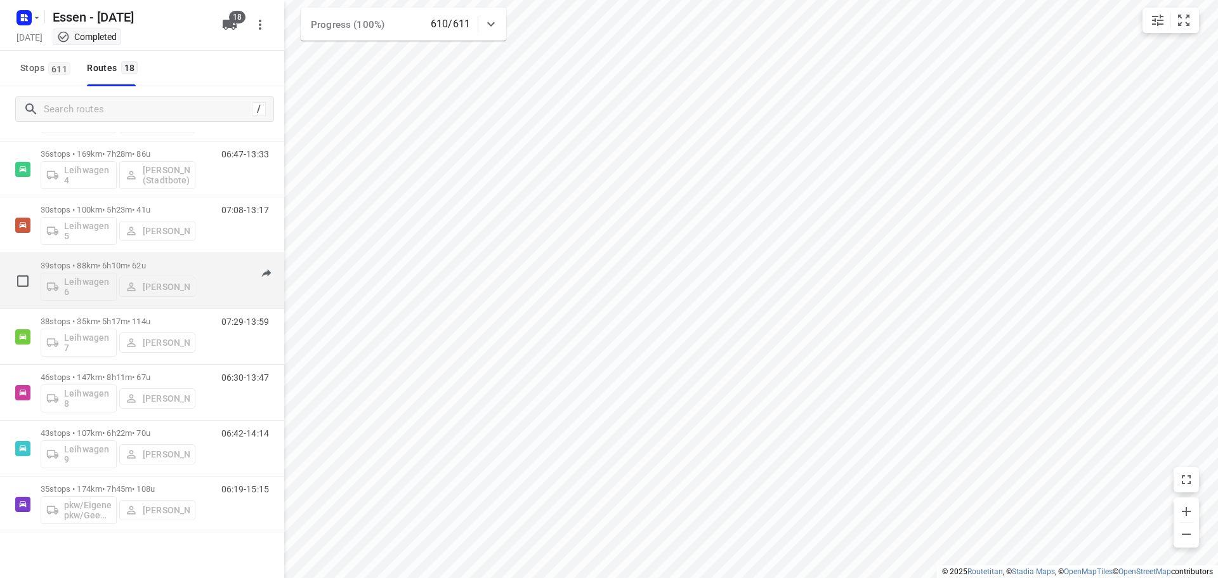
scroll to position [641, 0]
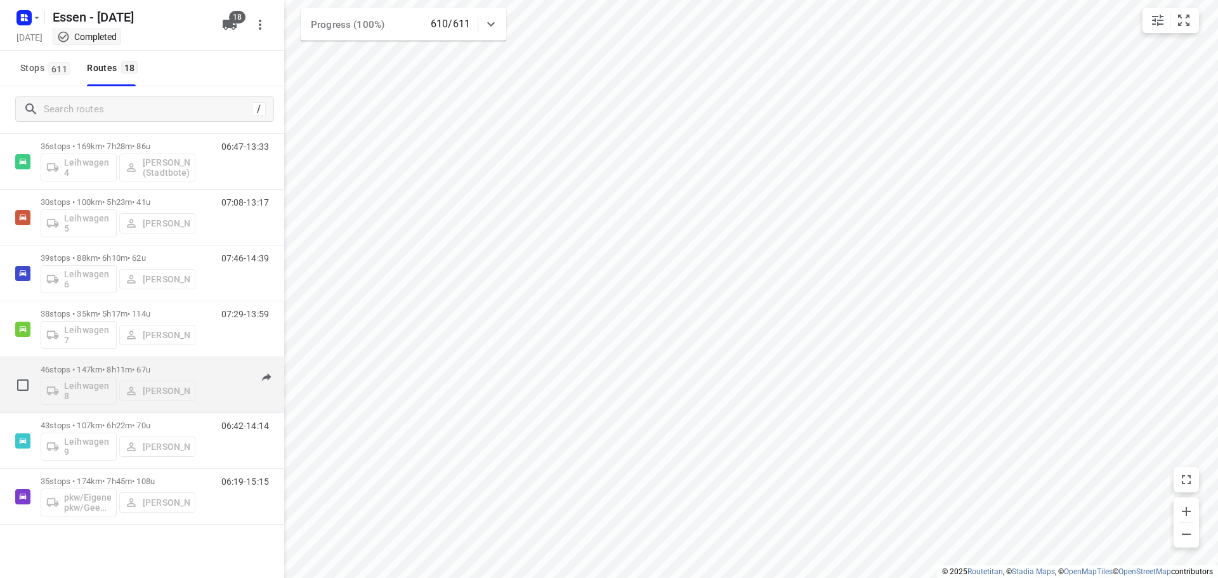
click at [126, 370] on p "46 stops • 147km • 8h11m • 67u" at bounding box center [118, 370] width 155 height 10
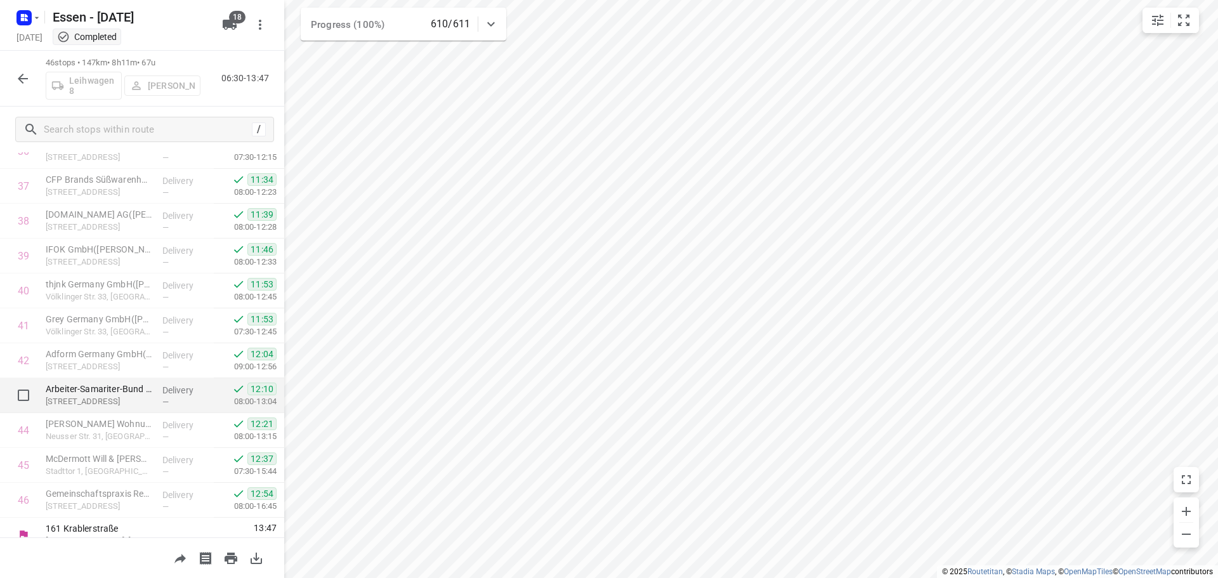
scroll to position [1318, 0]
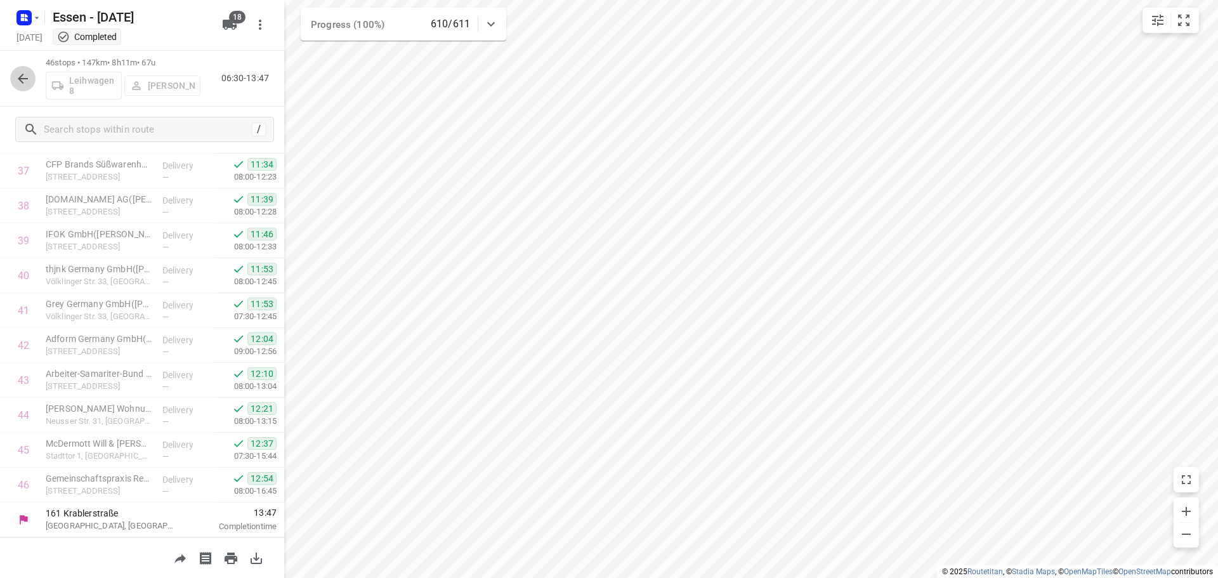
click at [19, 82] on icon "button" at bounding box center [22, 78] width 15 height 15
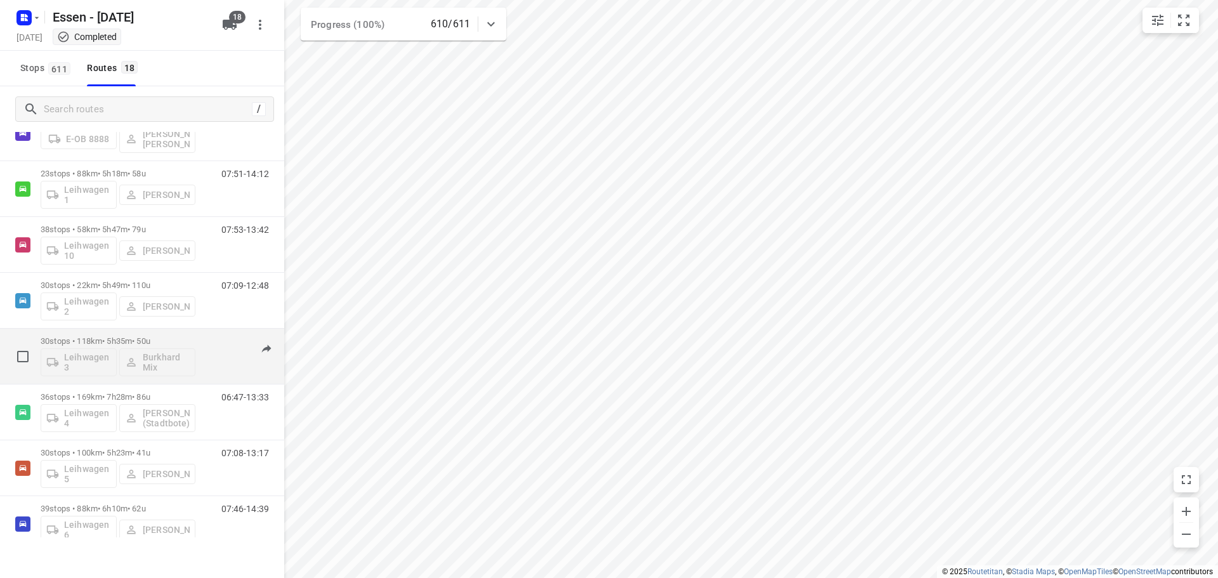
scroll to position [641, 0]
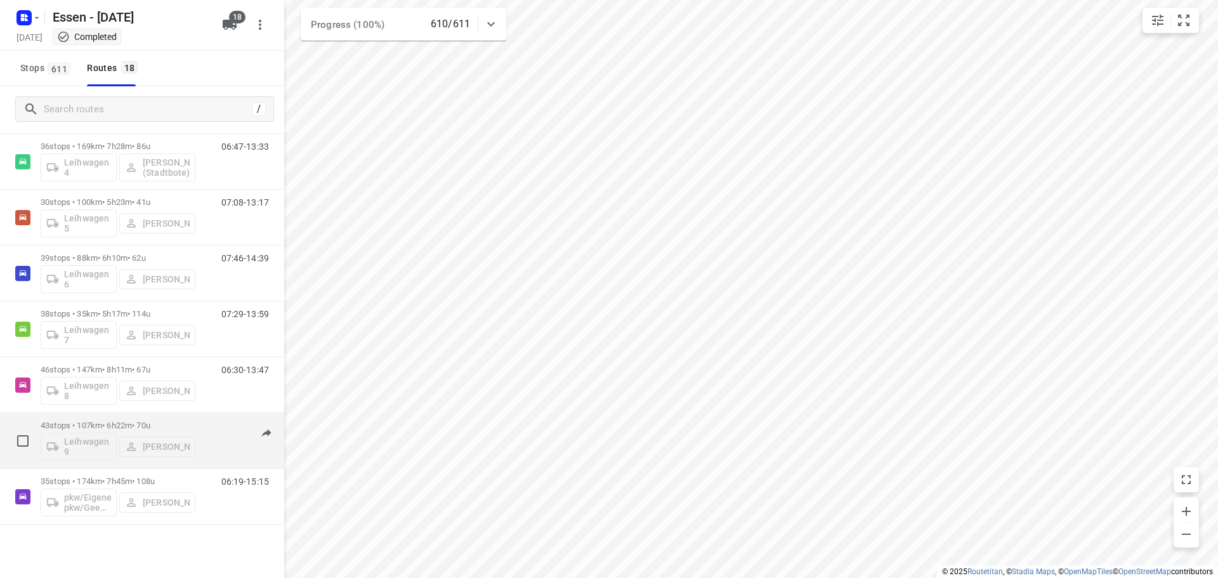
click at [105, 423] on p "43 stops • 107km • 6h22m • 70u" at bounding box center [118, 426] width 155 height 10
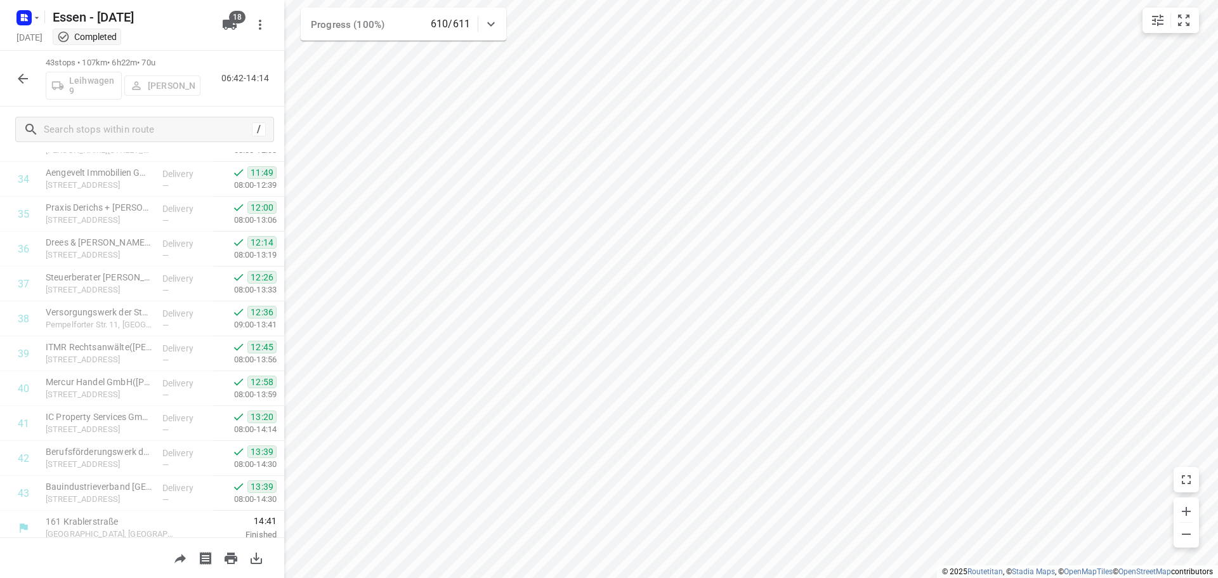
scroll to position [1213, 0]
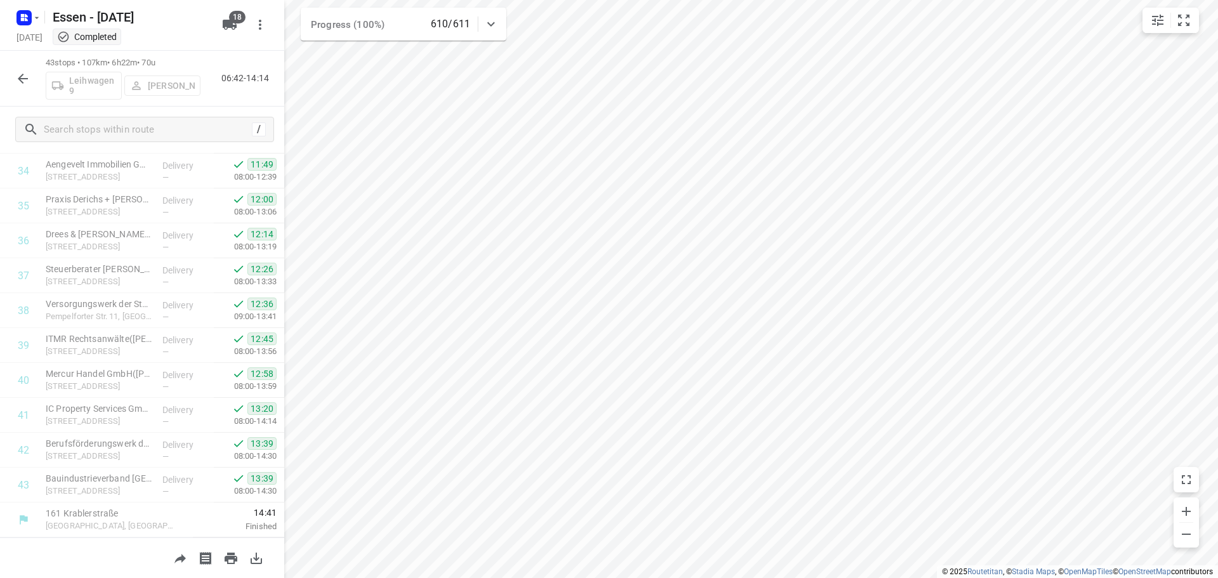
click at [24, 81] on icon "button" at bounding box center [22, 78] width 15 height 15
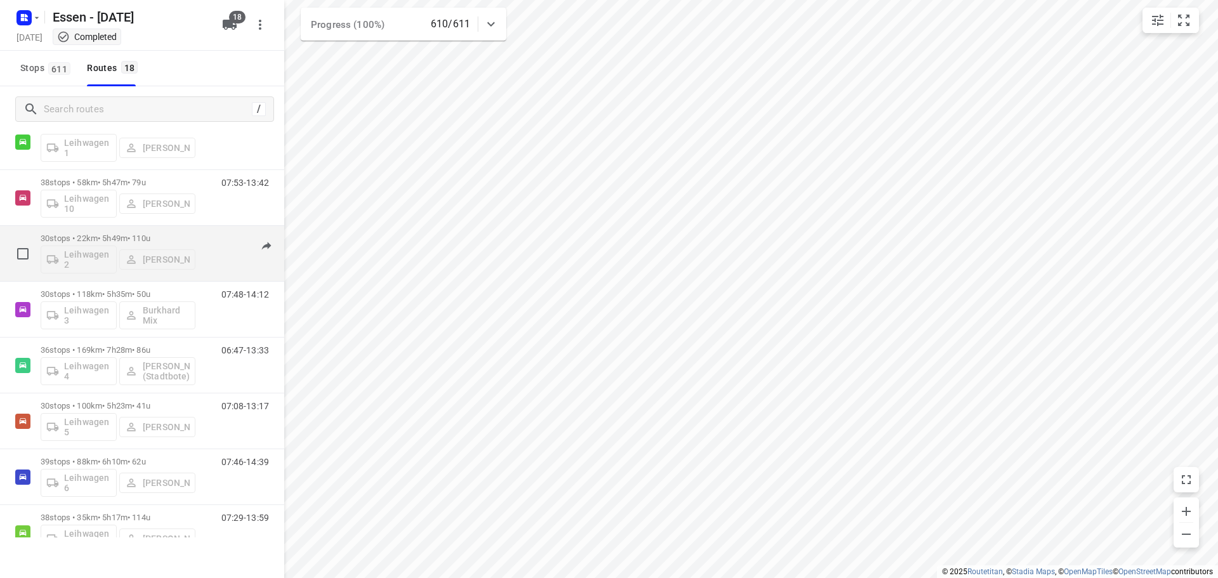
scroll to position [641, 0]
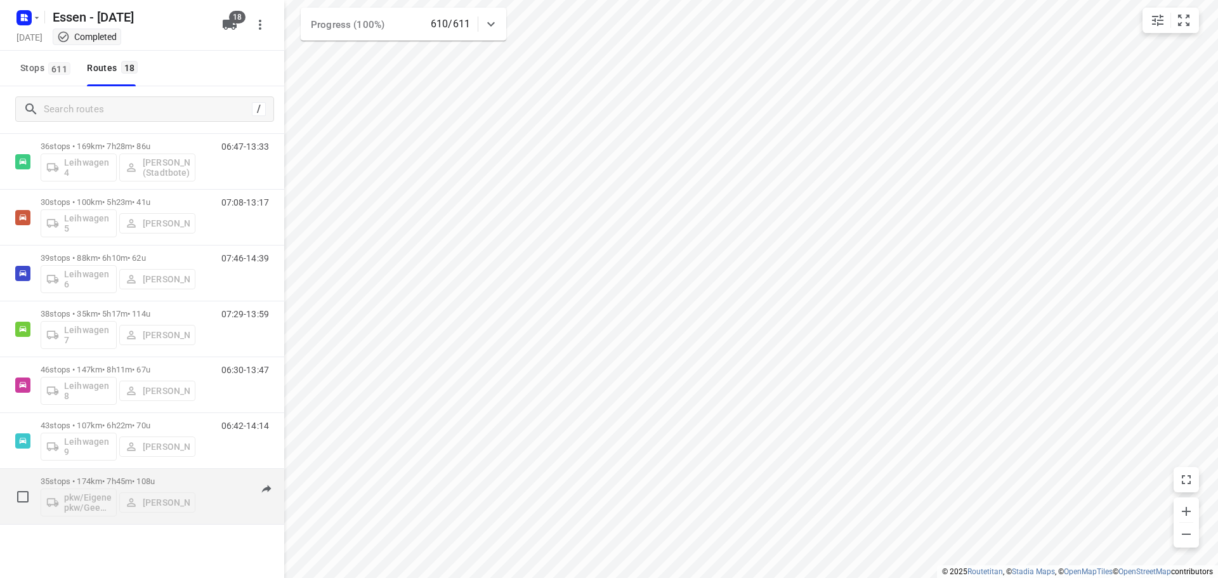
click at [113, 476] on div "35 stops • 174km • 7h45m • 108u pkw/Eigener pkw/Geen kenteken Robert Kula" at bounding box center [118, 496] width 155 height 53
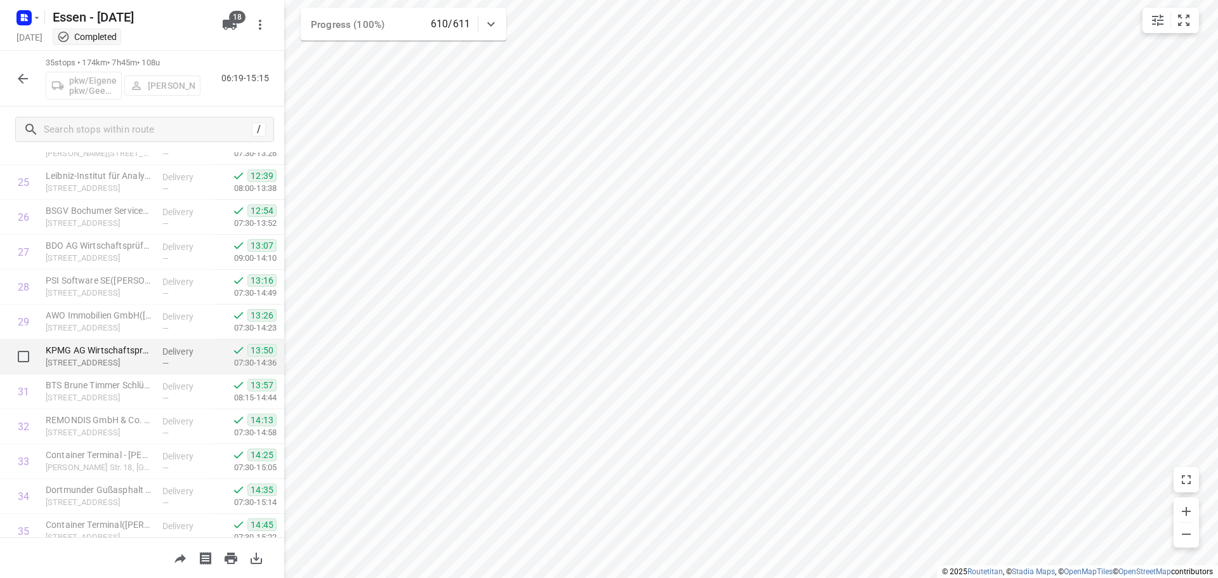
scroll to position [934, 0]
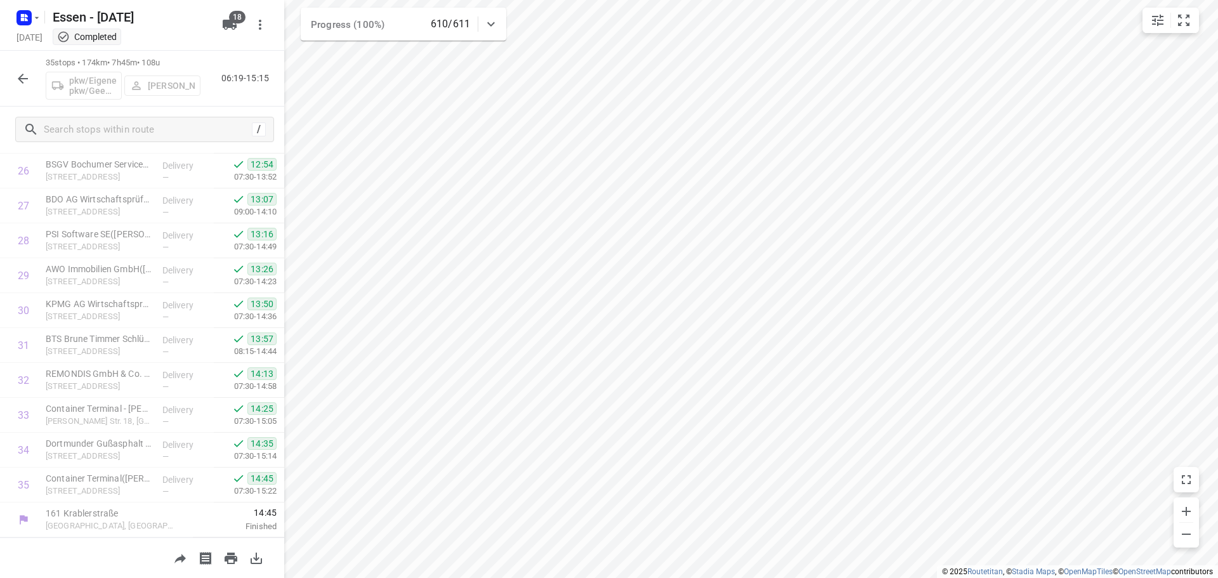
click at [25, 78] on icon "button" at bounding box center [23, 79] width 10 height 10
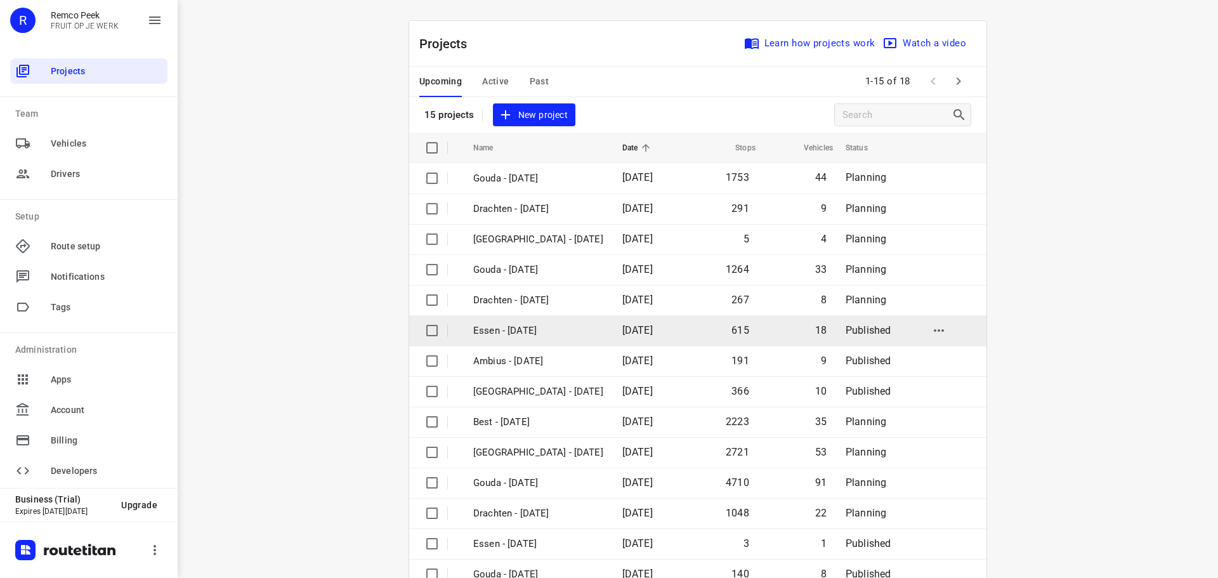
click at [516, 329] on p "Essen - [DATE]" at bounding box center [538, 330] width 130 height 15
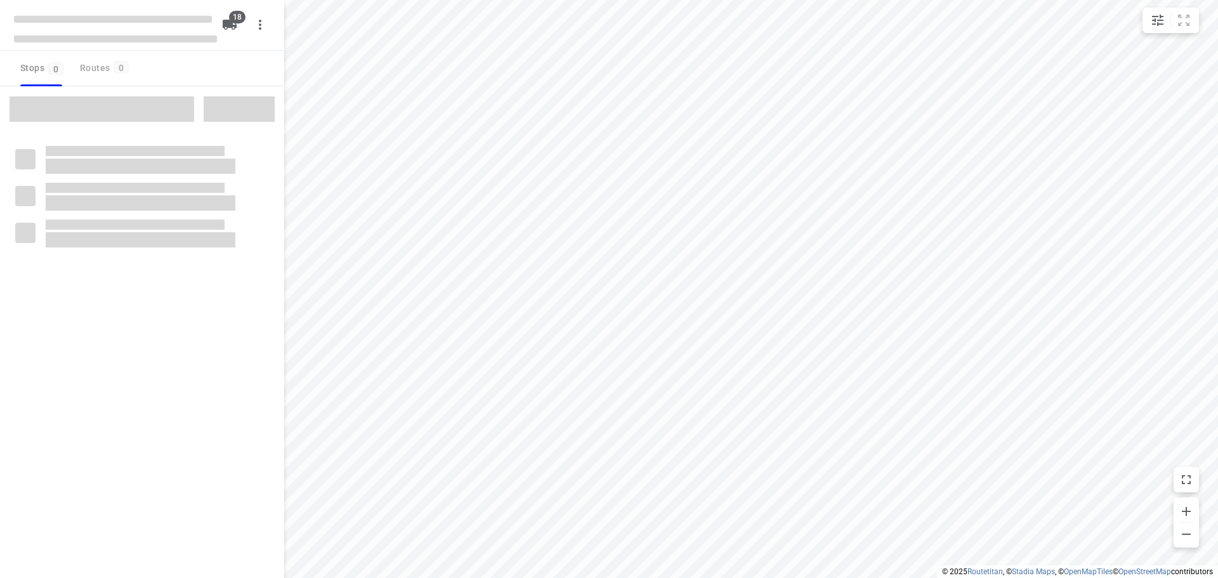
checkbox input "true"
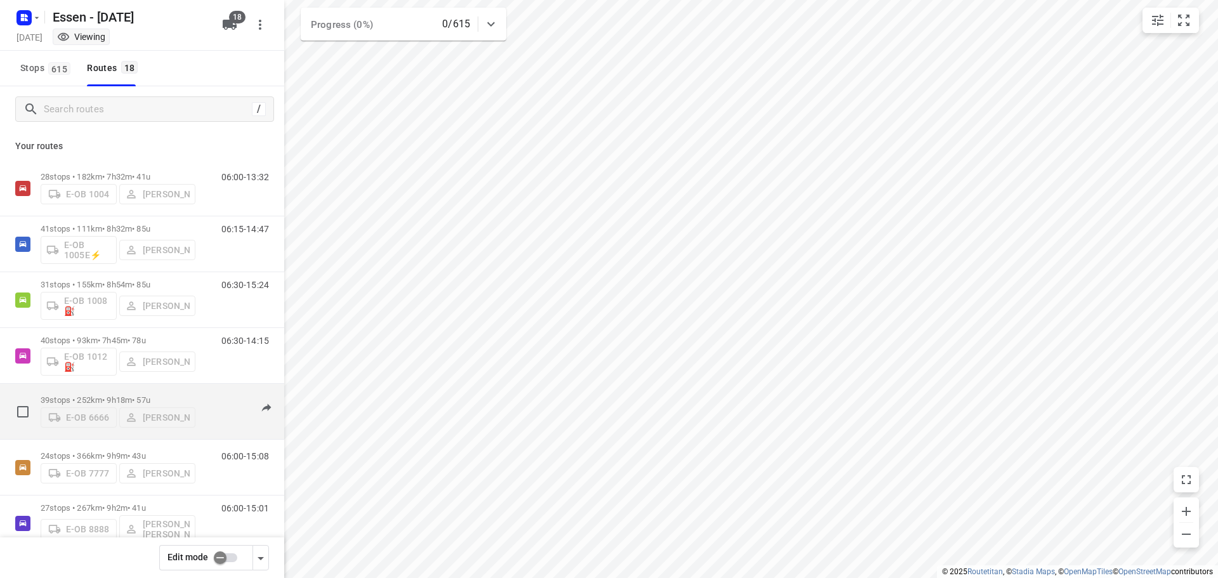
click at [117, 401] on p "39 stops • 252km • 9h18m • [DATE]" at bounding box center [118, 400] width 155 height 10
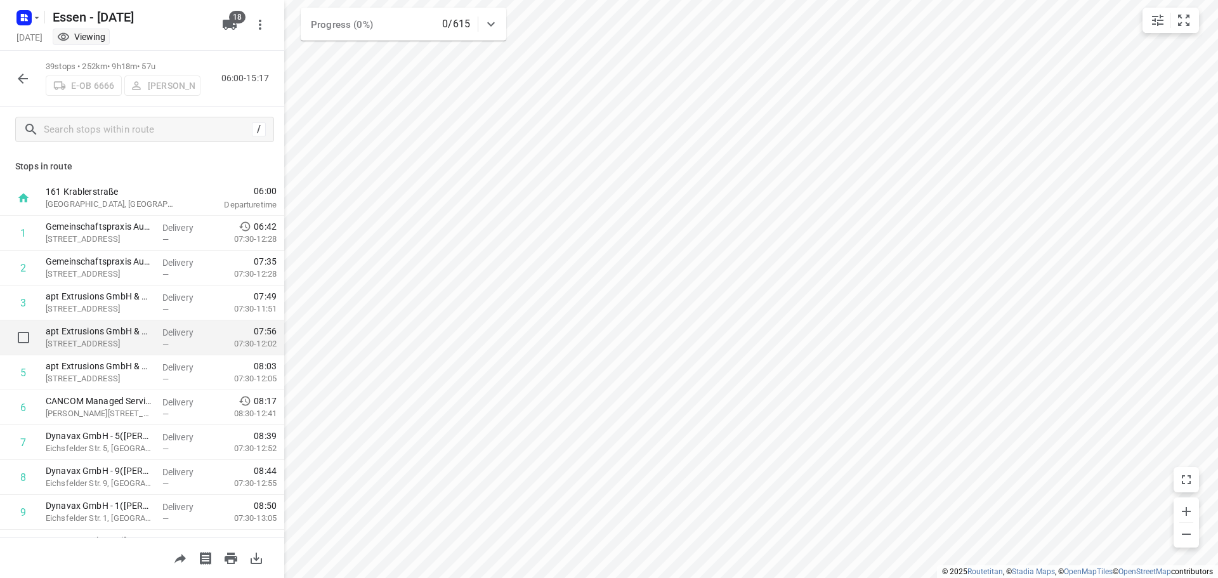
click at [162, 338] on p "Delivery" at bounding box center [185, 332] width 47 height 13
